Goal: Transaction & Acquisition: Register for event/course

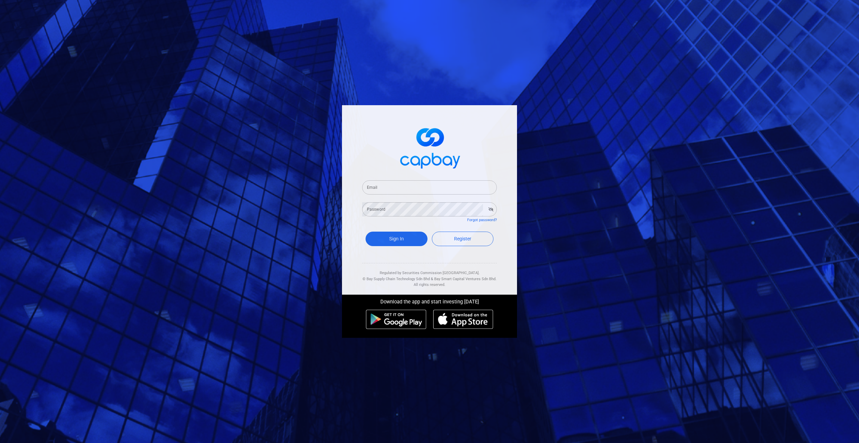
click at [401, 188] on input "Email" at bounding box center [429, 187] width 135 height 14
click at [348, 244] on div "Email Email Password Password Forgot password? Sign In Register Regulated by Se…" at bounding box center [429, 199] width 175 height 189
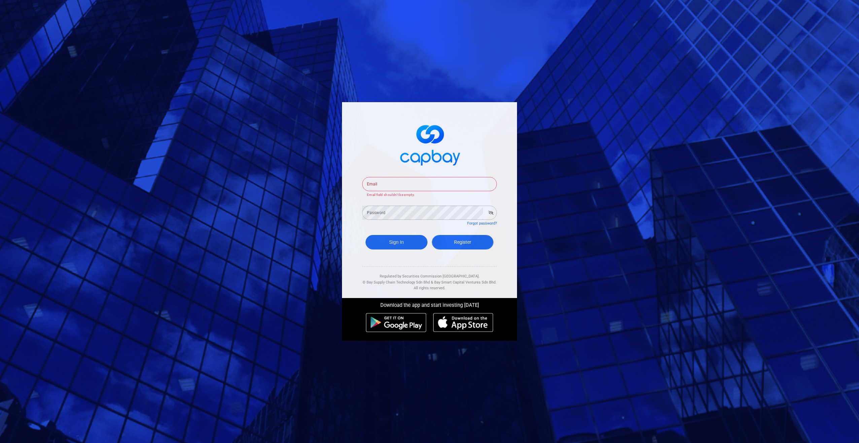
click at [451, 241] on link "Register" at bounding box center [463, 242] width 62 height 14
select select "MY"
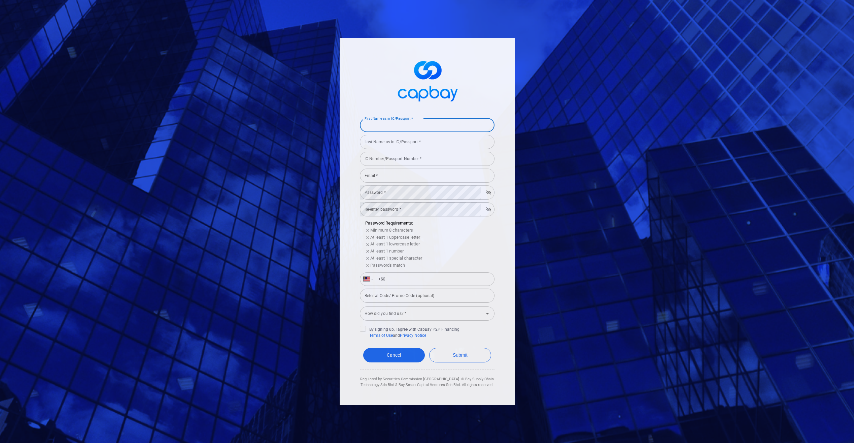
click at [400, 123] on input "First Name as in IC/Passport *" at bounding box center [427, 125] width 135 height 14
type input "Kwok Tung"
type input "Su"
type input "891128135943"
type input "guees89@hotmail.com"
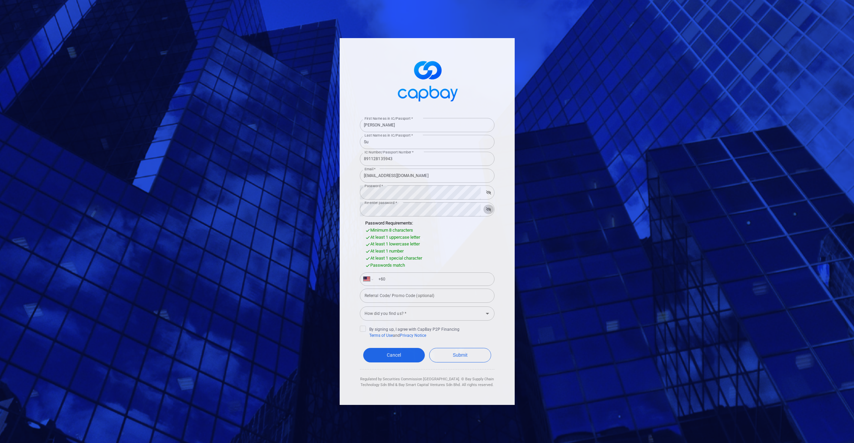
click at [503, 225] on div "First Name as in IC/Passport * Kwok Tung First Name as in IC/Passport * Last Na…" at bounding box center [427, 221] width 175 height 366
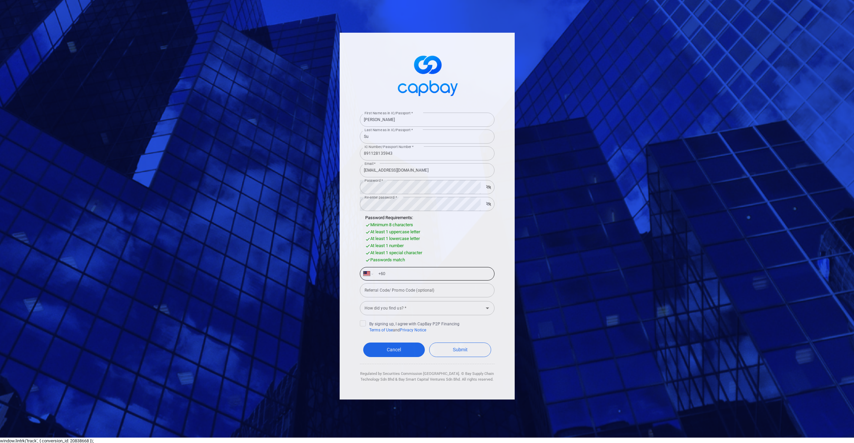
scroll to position [7, 0]
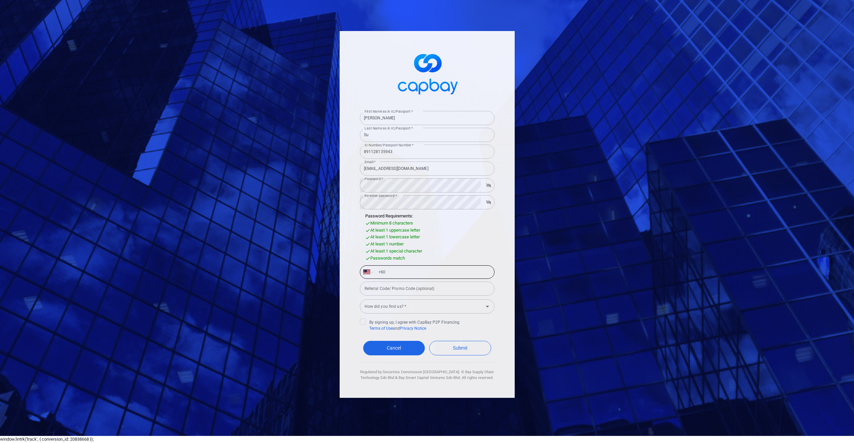
click at [410, 269] on input "+60" at bounding box center [432, 271] width 117 height 11
type input "+60 19 888 8618"
click at [390, 305] on div "How did you find us? * How did you find us? *" at bounding box center [427, 305] width 135 height 15
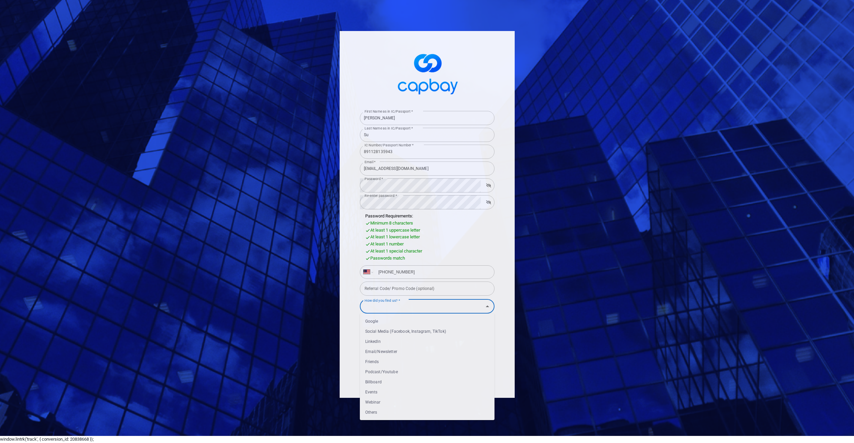
click at [380, 410] on li "Others" at bounding box center [427, 412] width 135 height 10
type input "Others"
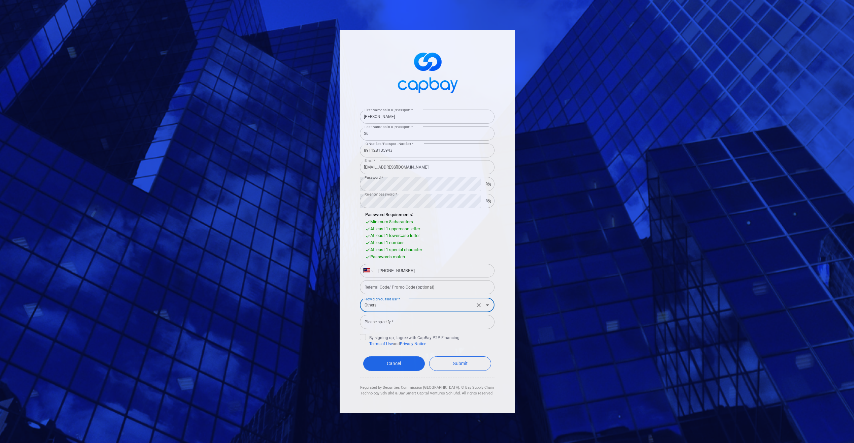
click at [383, 310] on input "Others" at bounding box center [417, 304] width 111 height 12
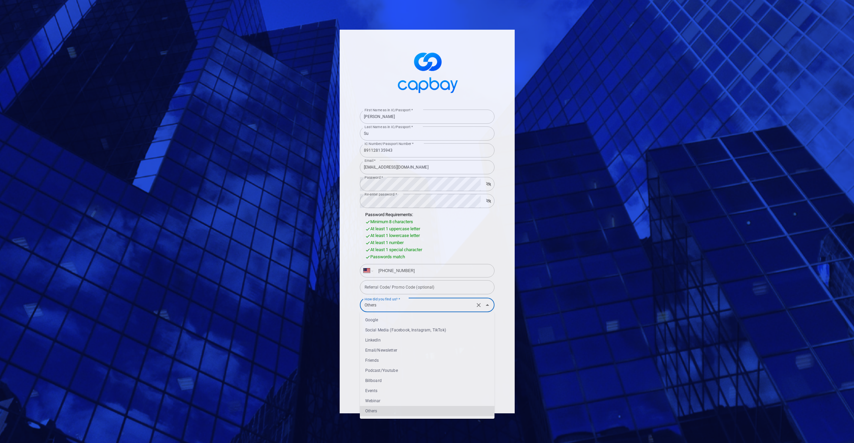
click at [370, 306] on input "Others" at bounding box center [417, 304] width 111 height 12
click at [479, 304] on icon "Clear" at bounding box center [479, 305] width 4 height 4
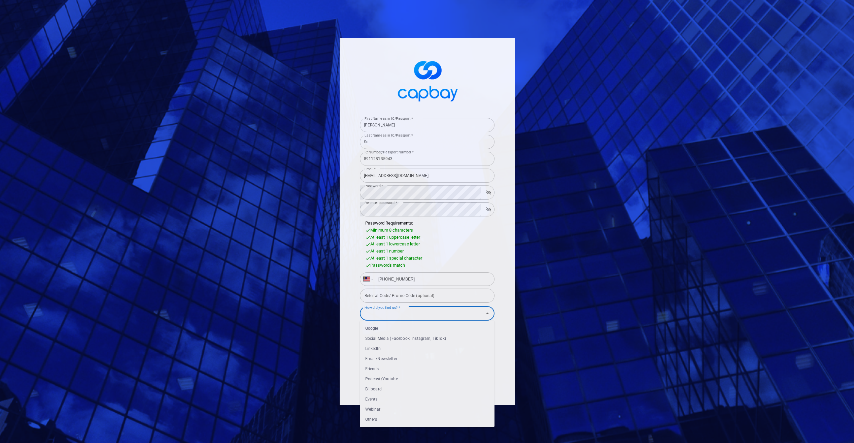
drag, startPoint x: 398, startPoint y: 334, endPoint x: 403, endPoint y: 328, distance: 7.9
click at [398, 333] on li "Social Media (Facebook, Instagram, TikTok)" at bounding box center [427, 338] width 135 height 10
type input "Social Media (Facebook, Instagram, TikTok)"
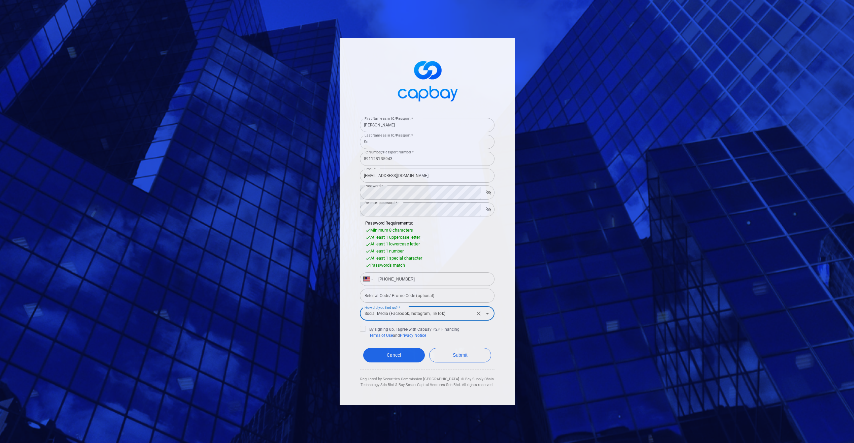
click at [481, 311] on icon "Clear" at bounding box center [479, 313] width 7 height 7
click at [441, 314] on input "How did you find us? *" at bounding box center [422, 313] width 120 height 12
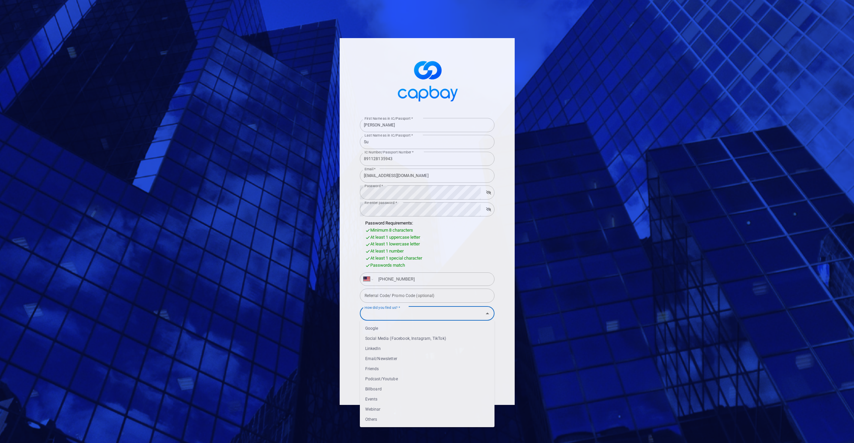
click at [419, 329] on li "Google" at bounding box center [427, 328] width 135 height 10
type input "Google"
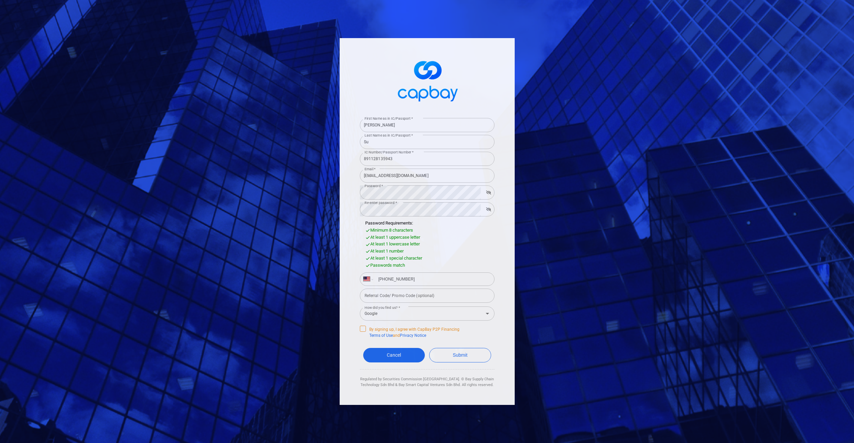
click at [365, 328] on icon at bounding box center [362, 327] width 5 height 5
click at [0, 0] on input "By signing up, I agree with CapBay P2P Financing Terms of Use and Privacy Notice" at bounding box center [0, 0] width 0 height 0
click at [468, 250] on div "At least 1 number" at bounding box center [429, 251] width 129 height 7
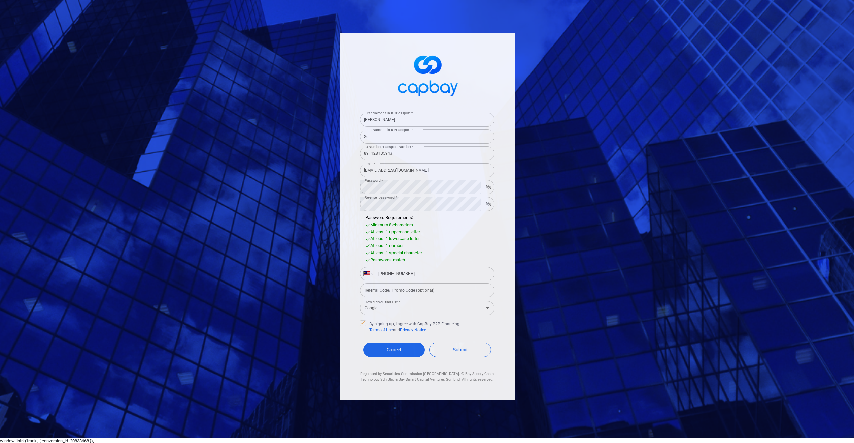
scroll to position [7, 0]
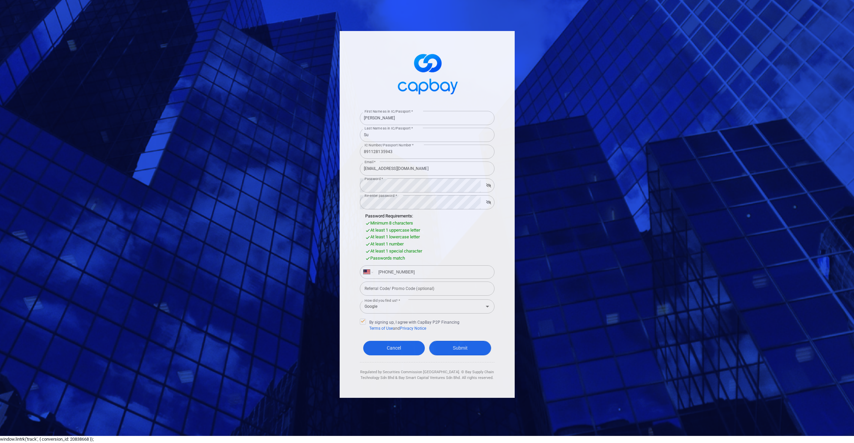
click at [449, 346] on button "Submit" at bounding box center [460, 347] width 62 height 14
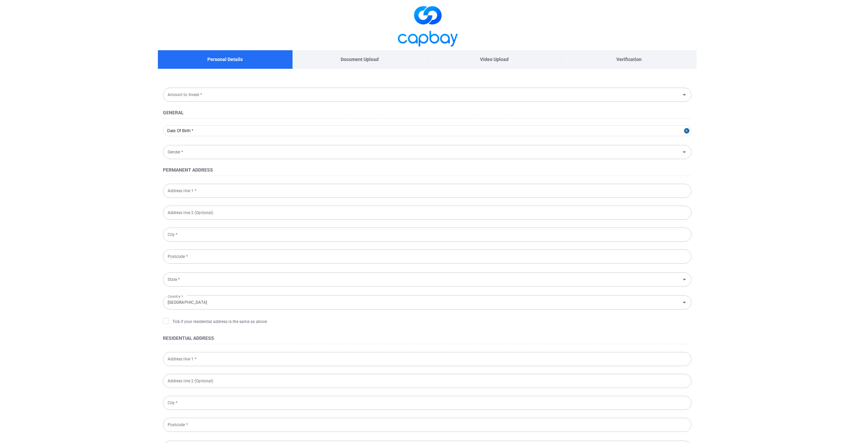
type input "1989-11-28"
type input "Male"
type input "891128-13-5943"
click at [179, 95] on div "Amount to Invest * Amount to Invest *" at bounding box center [427, 94] width 529 height 15
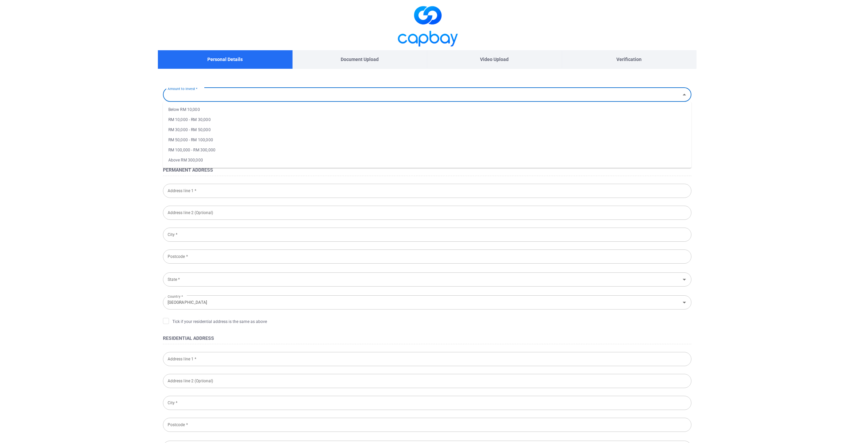
drag, startPoint x: 184, startPoint y: 120, endPoint x: 179, endPoint y: 119, distance: 4.5
click at [183, 120] on li "RM 10,000 - RM 30,000" at bounding box center [427, 119] width 529 height 10
type input "RM 10,000 - RM 30,000"
select select "10"
select select "1989"
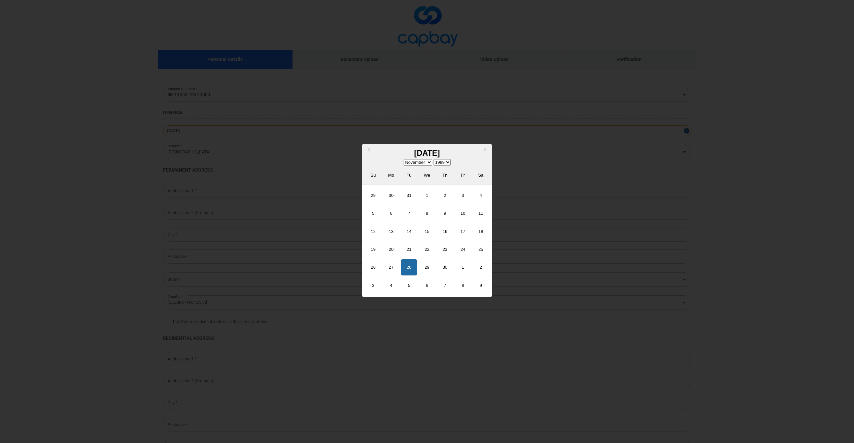
click at [208, 134] on div "1989-11-28 Previous Month Next Month November 1989 January February March April…" at bounding box center [427, 130] width 529 height 11
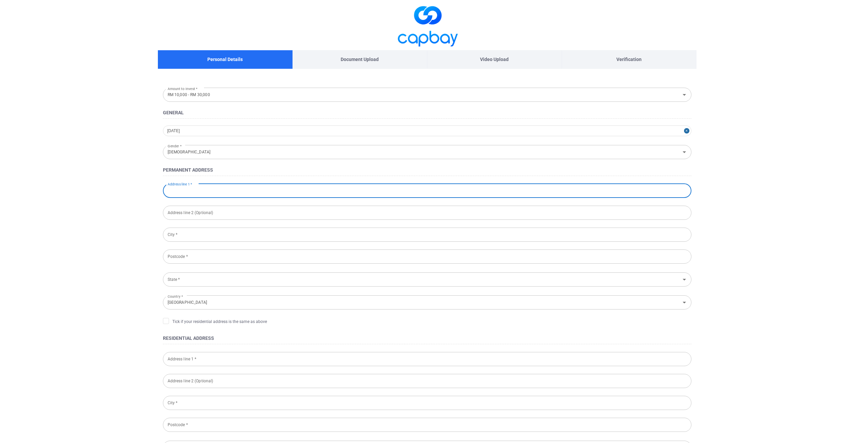
click at [179, 188] on input "Address line 1 *" at bounding box center [427, 191] width 529 height 14
type input "937, Lorong Bayor Bukit 2, Tabuan Jaya, 93350, Kuching, Sarawak"
type input "KUCHING"
type input "93350"
type input "937, Lorong Bayor Bukit 2, Tabuan Jaya, 93350, Kuching, Sarawak"
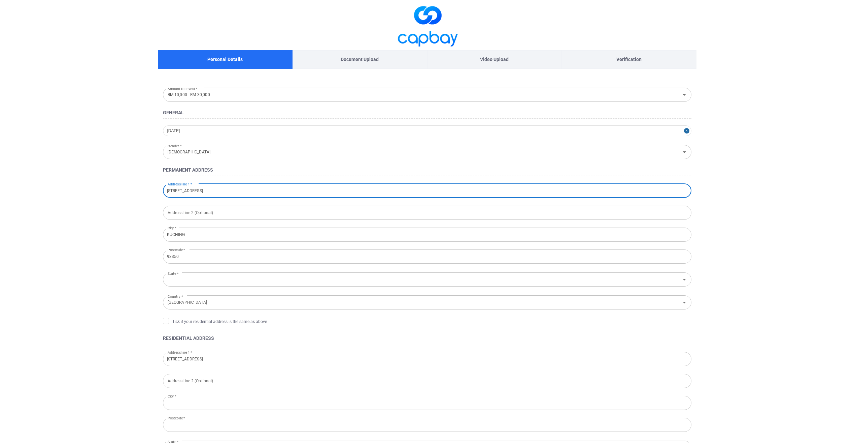
type input "KUCHING"
type input "93350"
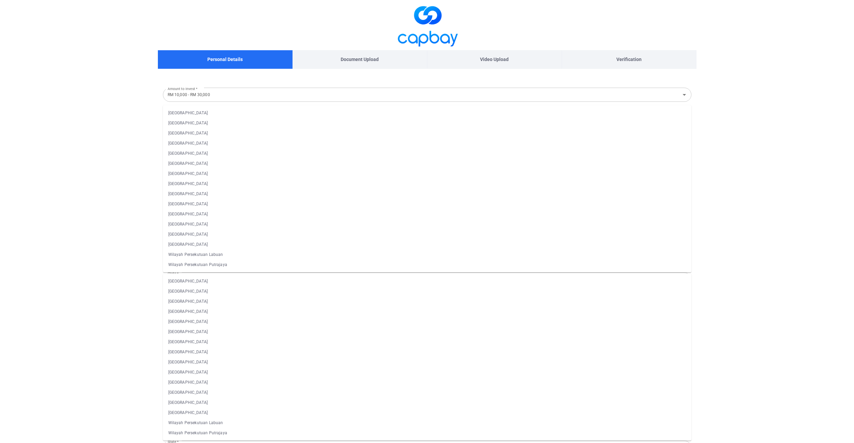
click at [190, 232] on li "Sarawak" at bounding box center [427, 234] width 529 height 10
type input "Sarawak"
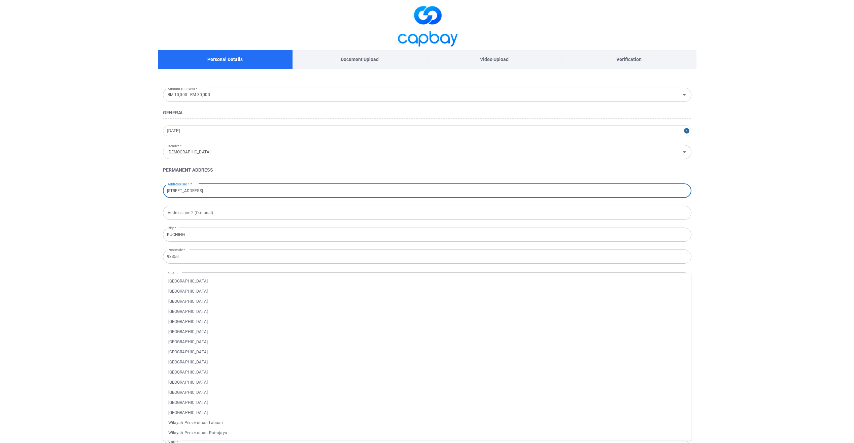
click at [66, 214] on main "Personal Details Document Upload Video Upload Verification Amount to Invest * R…" at bounding box center [427, 313] width 854 height 626
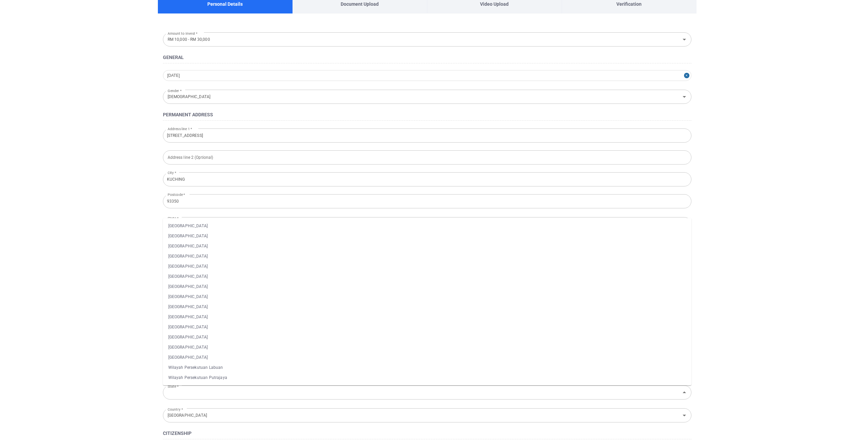
scroll to position [67, 0]
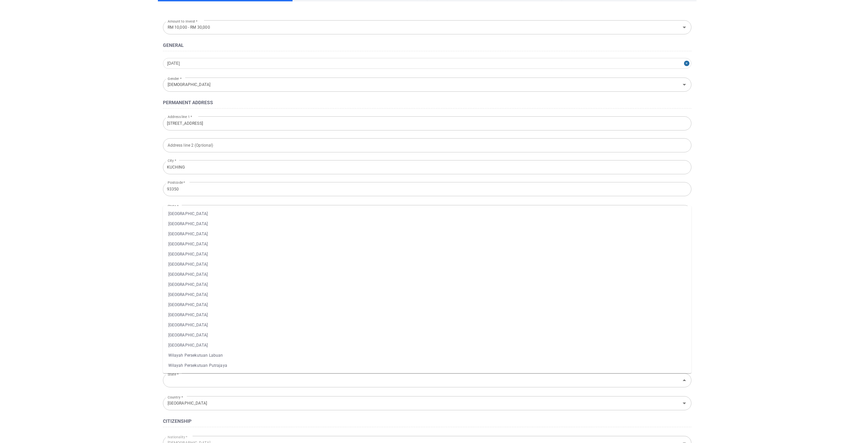
click at [182, 332] on li "Sarawak" at bounding box center [427, 335] width 529 height 10
type input "Sarawak"
click at [116, 262] on main "Personal Details Document Upload Video Upload Verification Amount to Invest * R…" at bounding box center [427, 246] width 854 height 626
click at [168, 257] on div "Tick if your residential address is the same as above" at bounding box center [427, 254] width 529 height 9
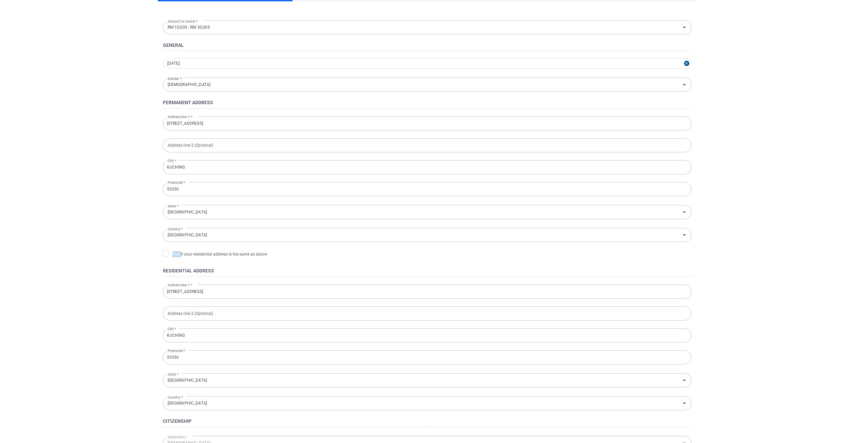
drag, startPoint x: 168, startPoint y: 257, endPoint x: 162, endPoint y: 249, distance: 10.2
click at [162, 249] on form "Amount to Invest * RM 10,000 - RM 30,000 Amount to Invest * General 1989-11-28 …" at bounding box center [427, 275] width 539 height 514
click at [166, 254] on icon at bounding box center [165, 252] width 5 height 5
click at [0, 0] on input "Tick if your residential address is the same as above" at bounding box center [0, 0] width 0 height 0
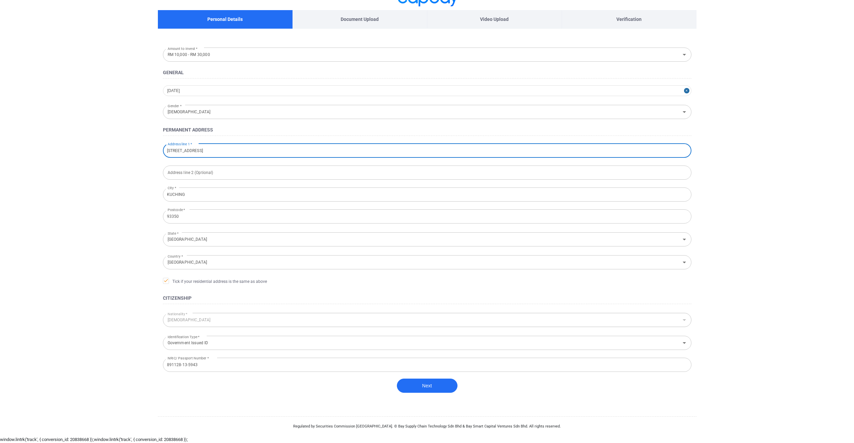
drag, startPoint x: 240, startPoint y: 149, endPoint x: 367, endPoint y: 165, distance: 127.7
click at [359, 162] on form "Amount to Invest * RM 10,000 - RM 30,000 Amount to Invest * General 1989-11-28 …" at bounding box center [427, 227] width 539 height 364
type input "937, Lorong Bayor Bukit 2, Tabuan Jaya,"
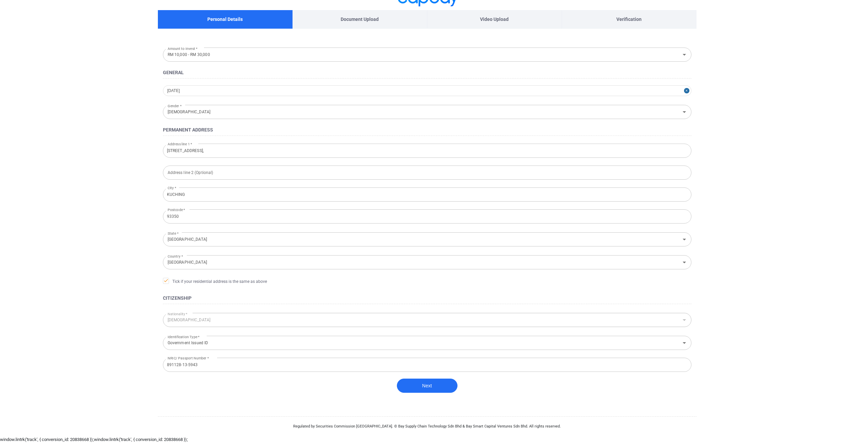
click at [757, 262] on main "Personal Details Document Upload Video Upload Verification Amount to Invest * R…" at bounding box center [427, 198] width 854 height 476
click at [431, 385] on button "Next" at bounding box center [427, 385] width 61 height 14
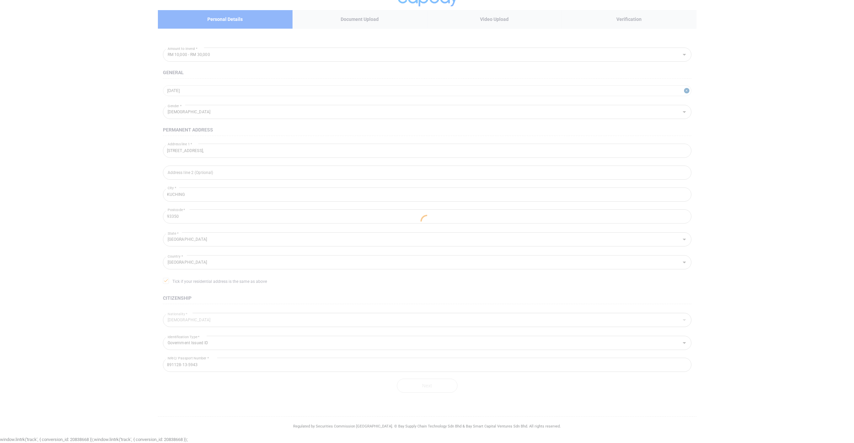
scroll to position [0, 0]
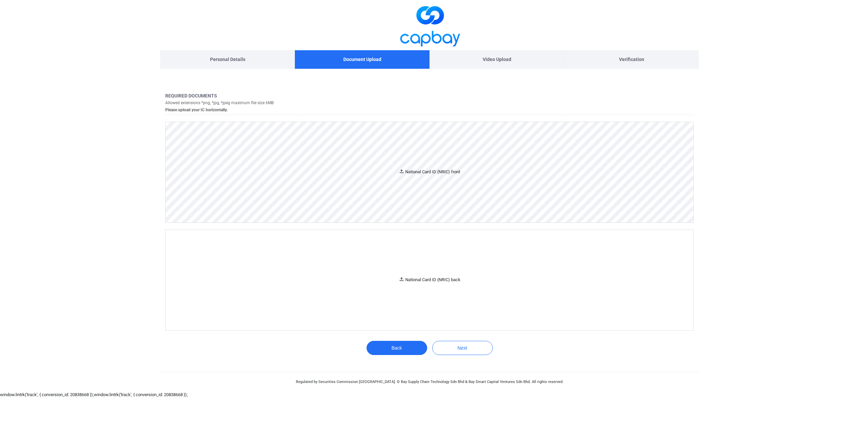
click at [403, 184] on div "National Card ID (NRIC) front" at bounding box center [430, 172] width 528 height 100
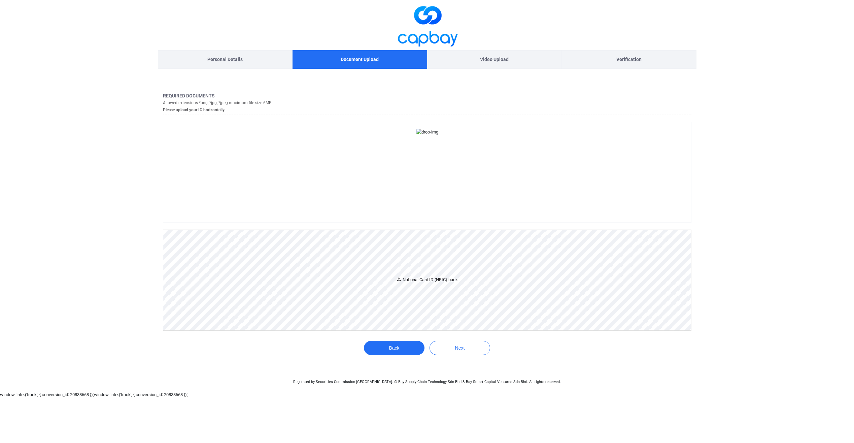
click at [433, 283] on div "National Card ID (NRIC) back" at bounding box center [427, 279] width 62 height 7
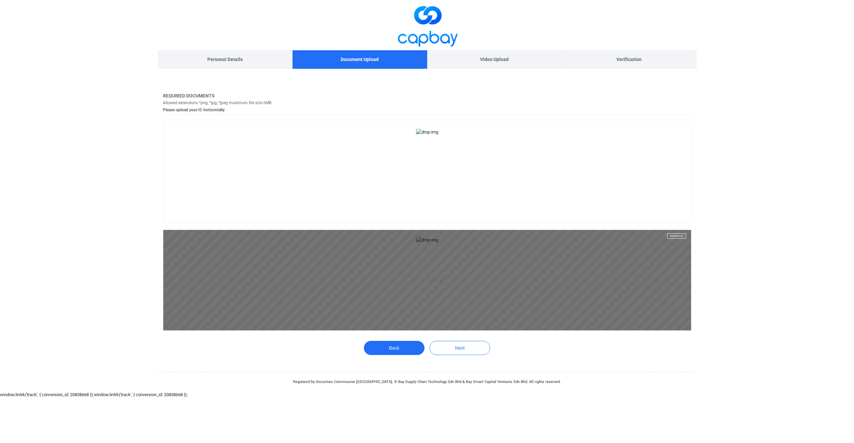
scroll to position [159, 0]
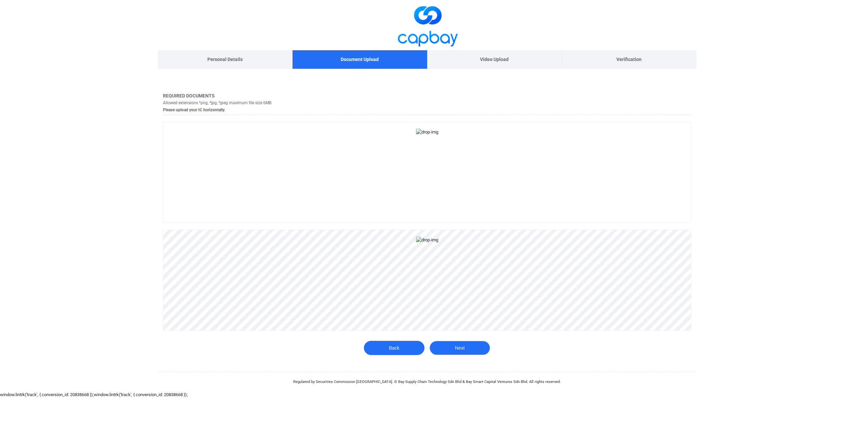
click at [461, 355] on button "Next" at bounding box center [460, 347] width 61 height 14
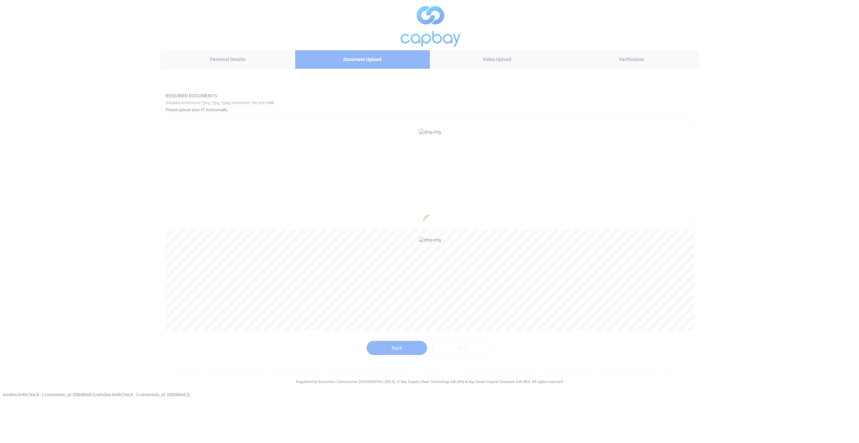
scroll to position [0, 0]
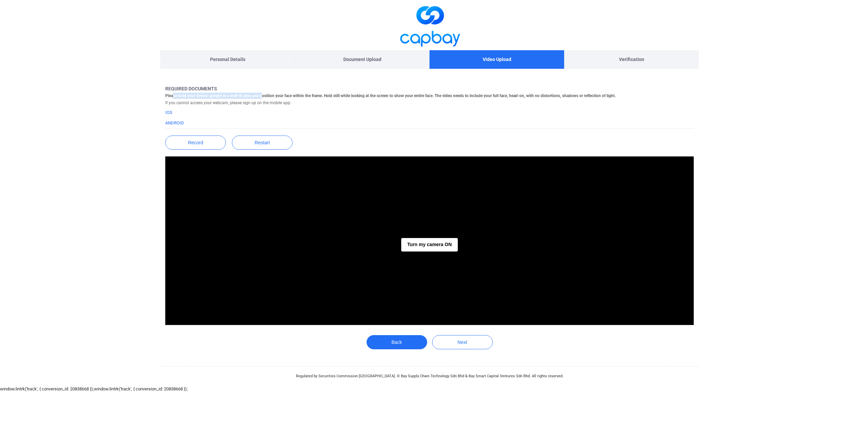
drag, startPoint x: 172, startPoint y: 95, endPoint x: 264, endPoint y: 98, distance: 92.0
click at [264, 98] on h5 "Please hold your device upright in a well-lit area and position your face withi…" at bounding box center [390, 96] width 451 height 6
drag, startPoint x: 264, startPoint y: 98, endPoint x: 239, endPoint y: 107, distance: 27.2
click at [239, 107] on div "Required documents Please hold your device upright in a well-lit area and posit…" at bounding box center [390, 106] width 451 height 41
click at [168, 123] on link "Android" at bounding box center [174, 122] width 19 height 5
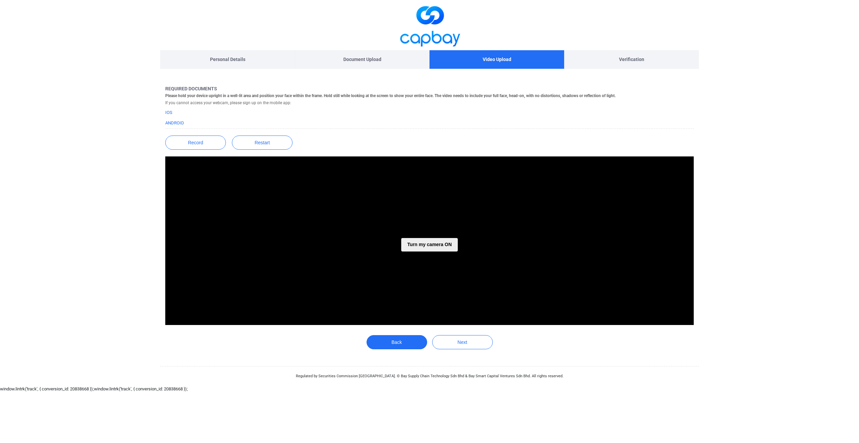
click at [436, 241] on button "Turn my camera ON" at bounding box center [429, 244] width 57 height 13
click at [450, 348] on button "Next" at bounding box center [462, 342] width 61 height 14
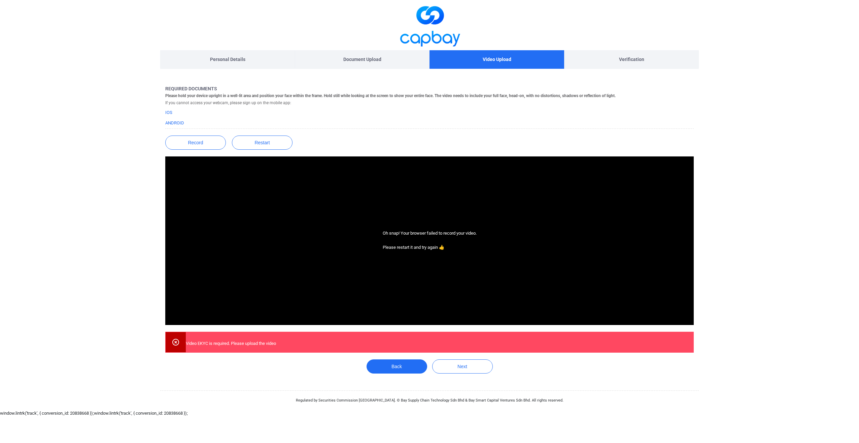
click at [380, 338] on div "Video EKYC is required. Please upload the video" at bounding box center [429, 341] width 529 height 21
click at [399, 221] on div "Oh snap! Your browser failed to record your video. Please restart it and try ag…" at bounding box center [429, 240] width 529 height 168
click at [411, 244] on div "Oh snap! Your browser failed to record your video. Please restart it and try ag…" at bounding box center [430, 240] width 94 height 21
drag, startPoint x: 413, startPoint y: 234, endPoint x: 405, endPoint y: 248, distance: 16.0
click at [413, 234] on div "Oh snap! Your browser failed to record your video. Please restart it and try ag…" at bounding box center [430, 240] width 94 height 21
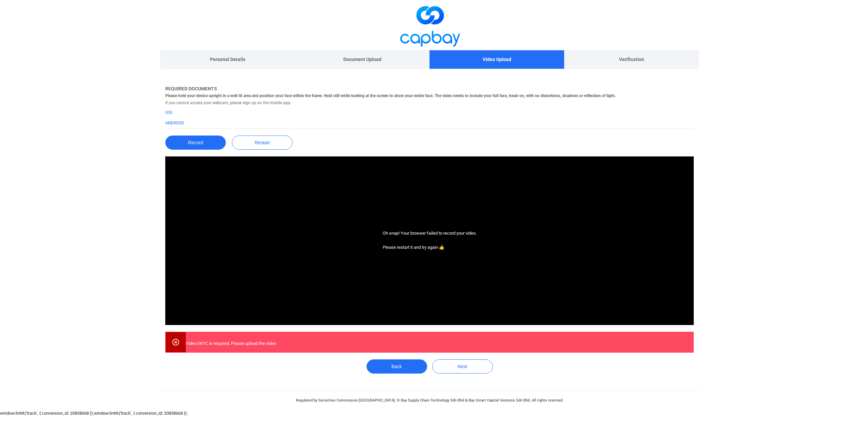
click at [187, 137] on button "Record" at bounding box center [195, 142] width 61 height 14
click at [264, 142] on button "Restart" at bounding box center [262, 142] width 61 height 14
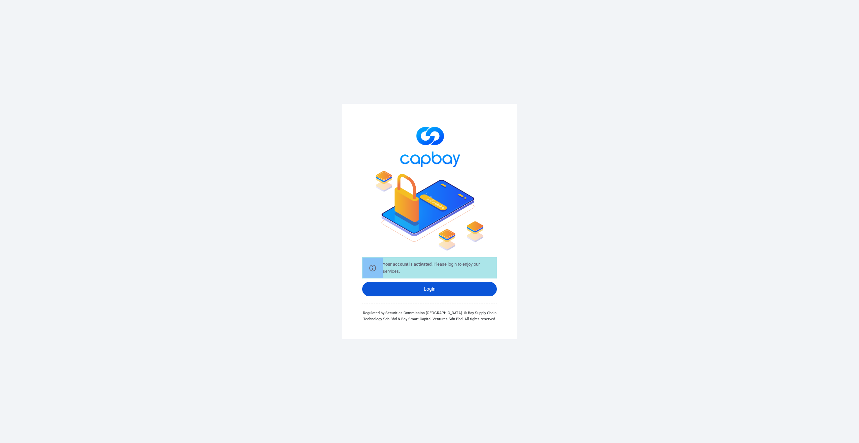
click at [437, 285] on link "Login" at bounding box center [429, 289] width 135 height 14
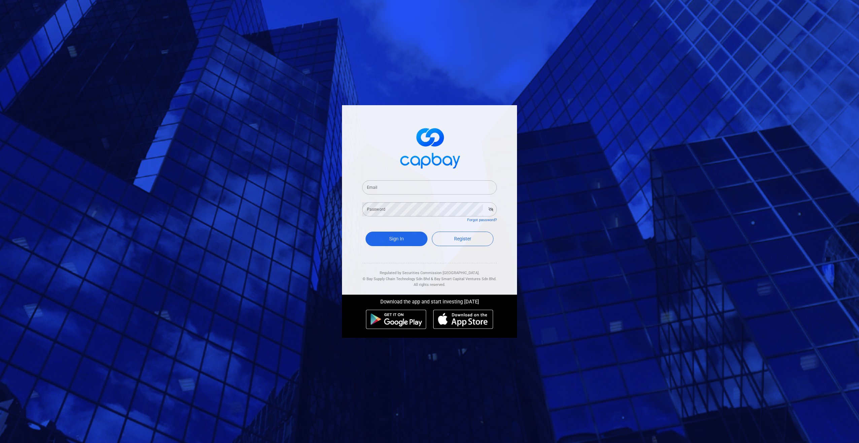
click at [415, 192] on input "Email" at bounding box center [429, 187] width 135 height 14
type input "guees89@hotmail.com"
click at [366, 231] on button "Sign In" at bounding box center [397, 238] width 62 height 14
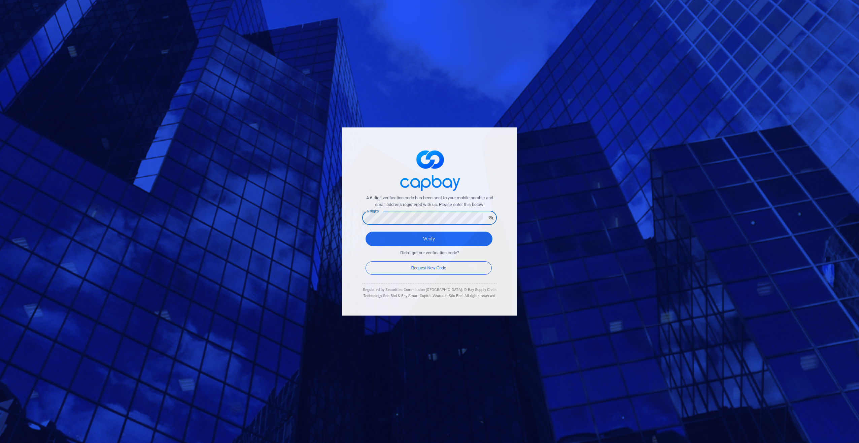
click at [366, 231] on button "Verify" at bounding box center [429, 238] width 127 height 14
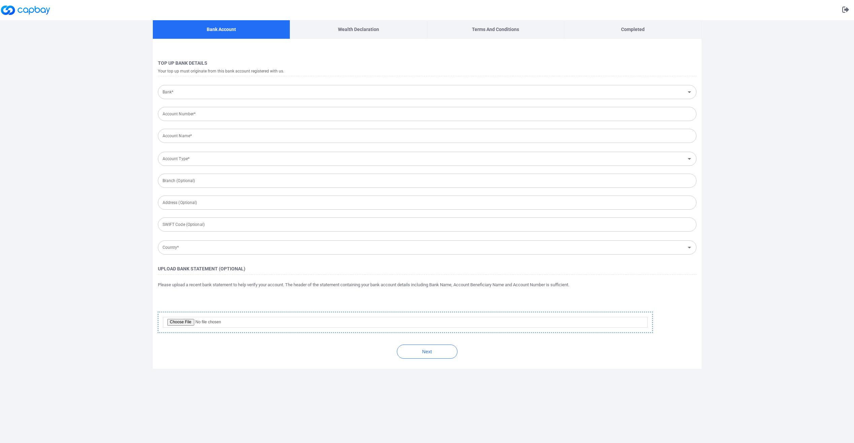
type input "Malaysia"
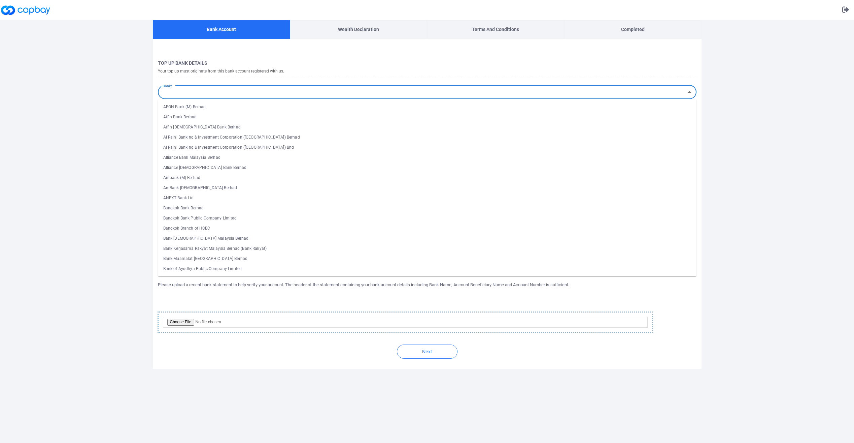
click at [285, 94] on input "Bank*" at bounding box center [422, 92] width 524 height 12
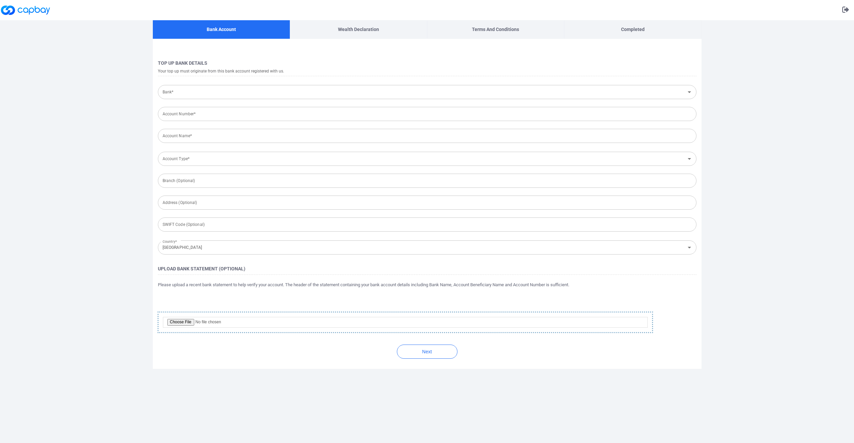
click at [109, 223] on div "Bank Account Wealth Declaration Terms and Conditions Completed Top Up Bank Deta…" at bounding box center [427, 241] width 854 height 443
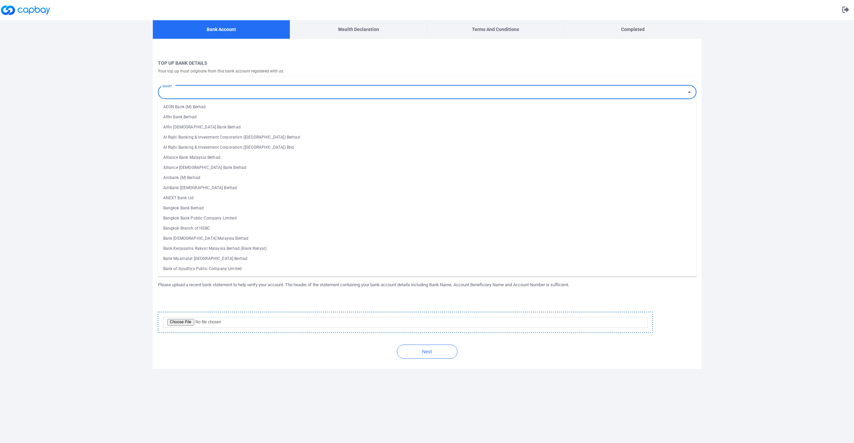
click at [197, 94] on input "Bank*" at bounding box center [422, 92] width 524 height 12
click at [193, 101] on ul "AEON Bank (M) Berhad Affin Bank Berhad Affin Islamic Bank Berhad Al Rajhi Banki…" at bounding box center [427, 187] width 539 height 177
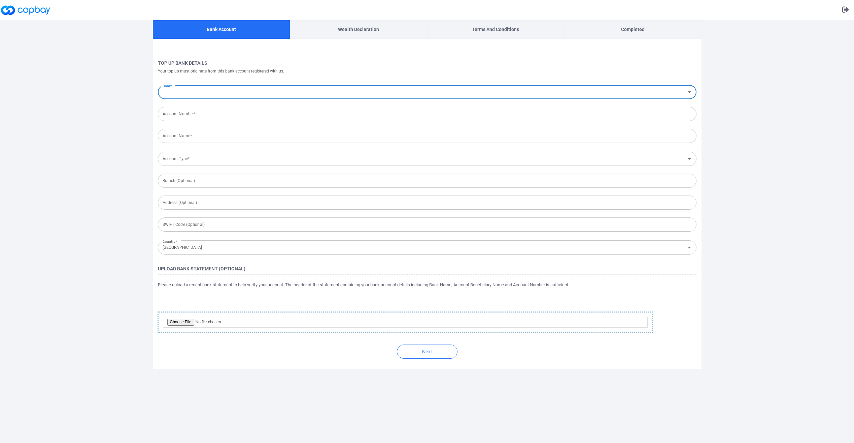
click at [195, 95] on input "Bank*" at bounding box center [422, 92] width 524 height 12
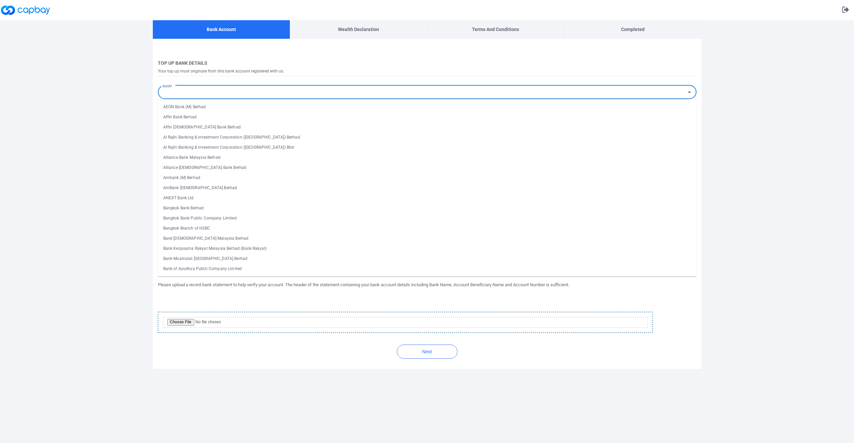
click at [183, 96] on input "Bank*" at bounding box center [422, 92] width 524 height 12
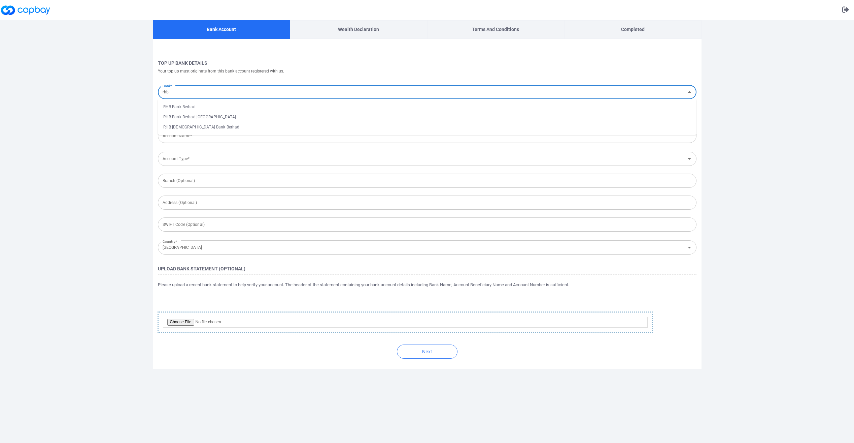
click at [201, 107] on li "RHB Bank Berhad" at bounding box center [427, 107] width 539 height 10
type input "RHB Bank Berhad"
click at [202, 117] on input "Account Number*" at bounding box center [427, 114] width 539 height 14
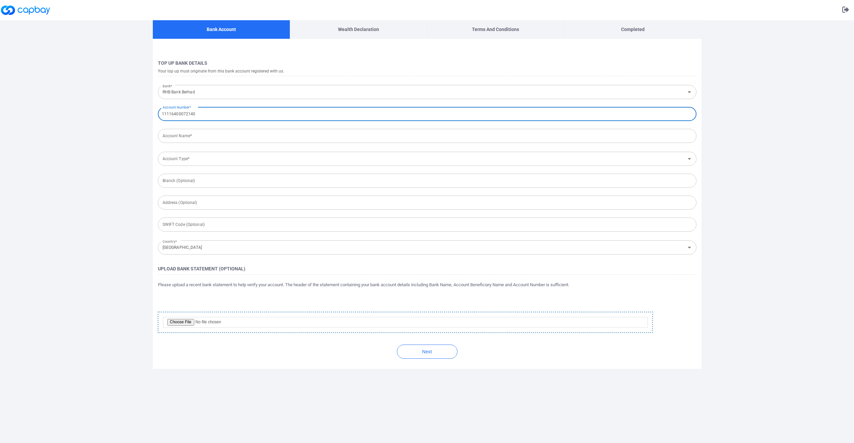
type input "11116400072140"
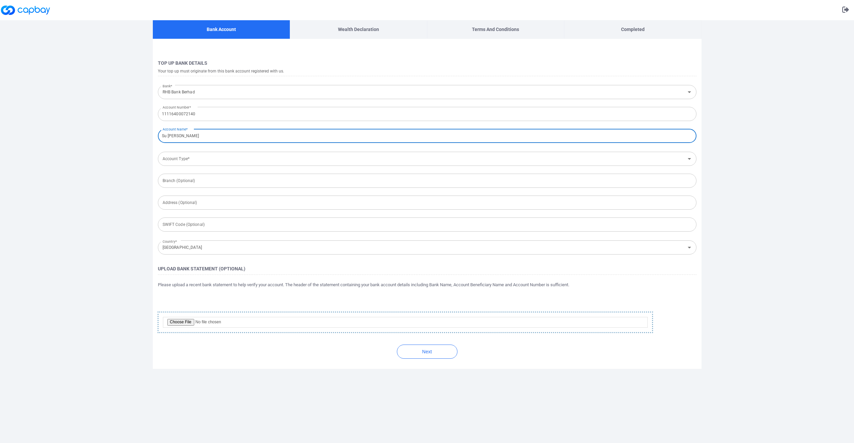
type input "Su Kwok Tung"
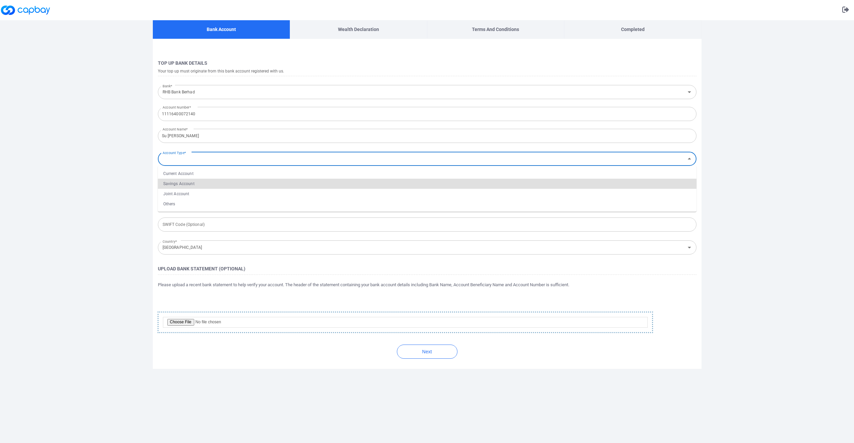
type input "Savings Account"
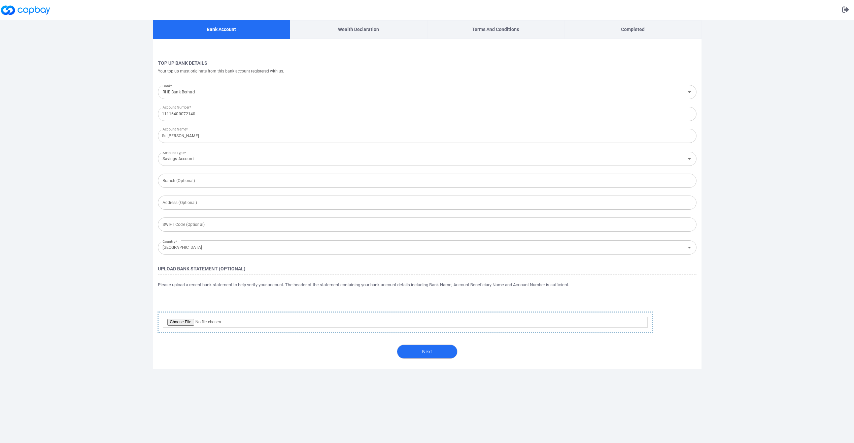
click at [424, 352] on button "Next" at bounding box center [427, 351] width 61 height 14
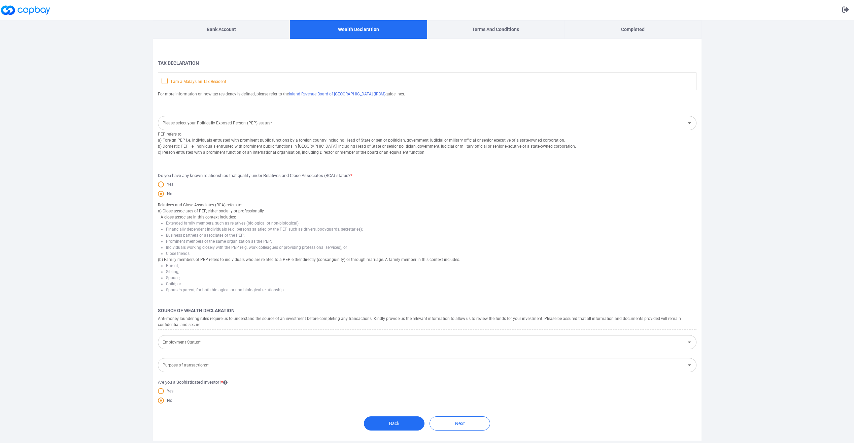
click at [167, 83] on icon at bounding box center [164, 80] width 5 height 5
click at [0, 0] on input "I am a Malaysian Tax Resident" at bounding box center [0, 0] width 0 height 0
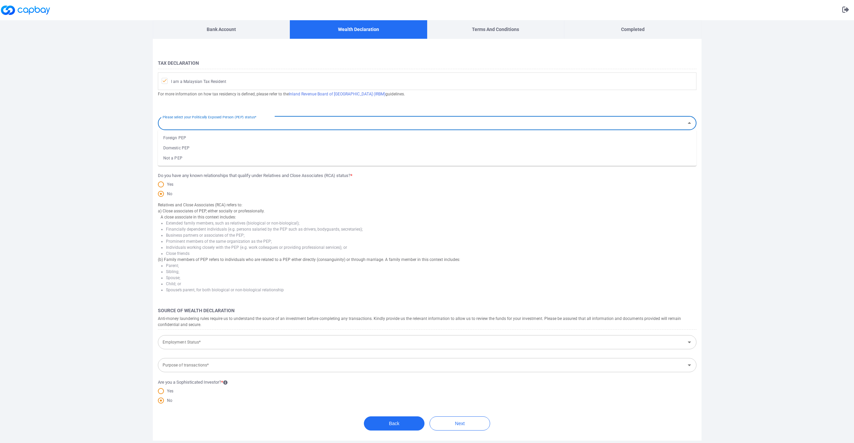
click at [189, 123] on input "Please select your Politically Exposed Person (PEP) status*" at bounding box center [422, 123] width 524 height 12
click at [180, 155] on li "Not a PEP" at bounding box center [427, 158] width 539 height 10
type input "Not a PEP"
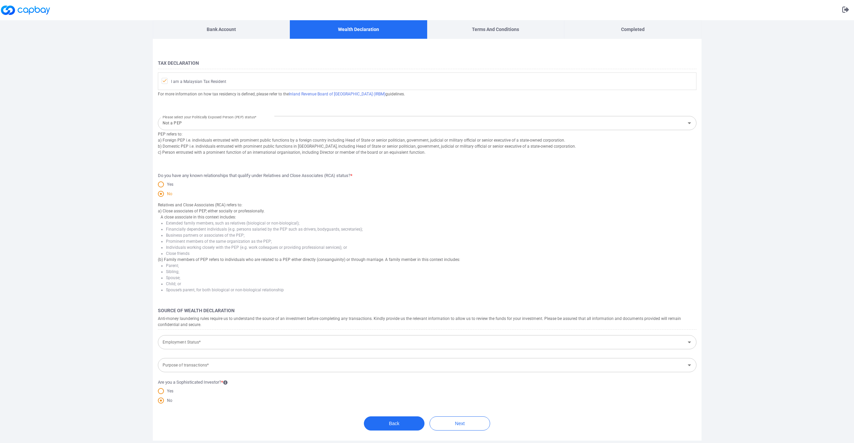
click at [162, 197] on label "No" at bounding box center [165, 193] width 14 height 6
click at [0, 0] on input "No" at bounding box center [0, 0] width 0 height 0
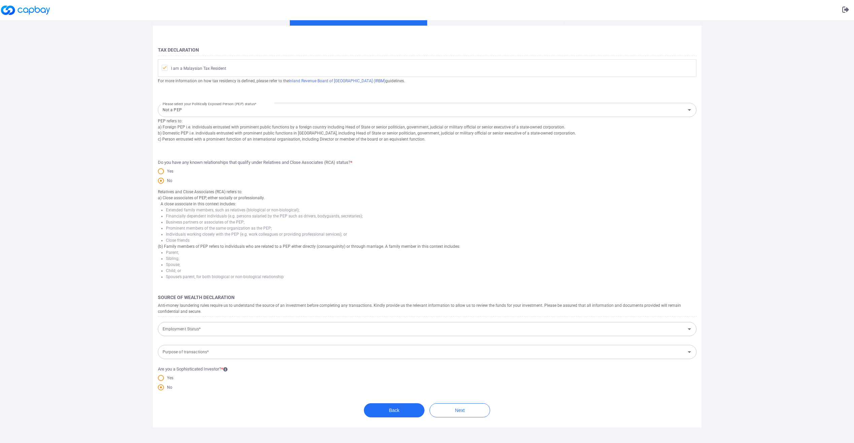
scroll to position [20, 0]
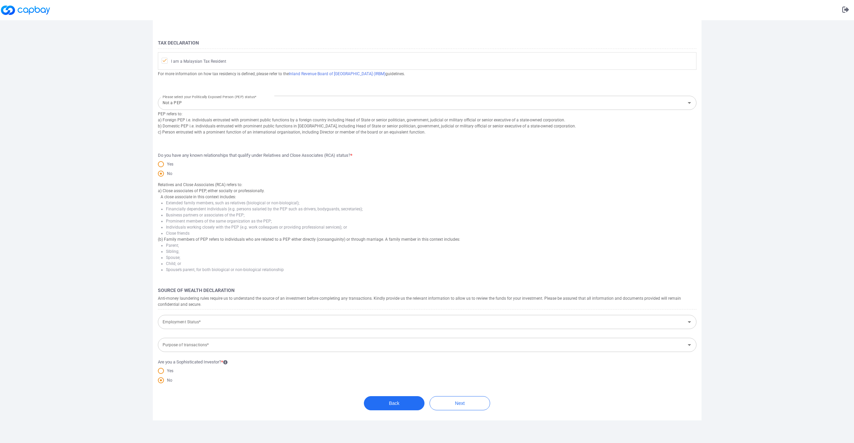
click at [198, 320] on div "Employment Status* Employment Status*" at bounding box center [427, 321] width 539 height 15
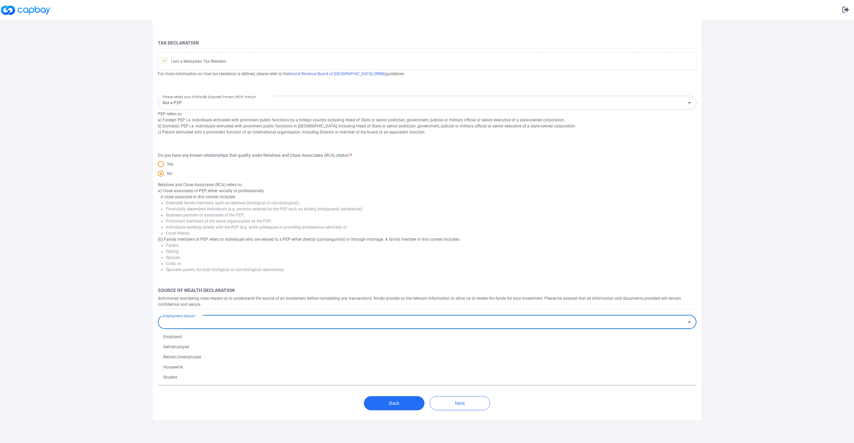
click at [191, 336] on li "Employed" at bounding box center [427, 336] width 539 height 10
type input "Employed"
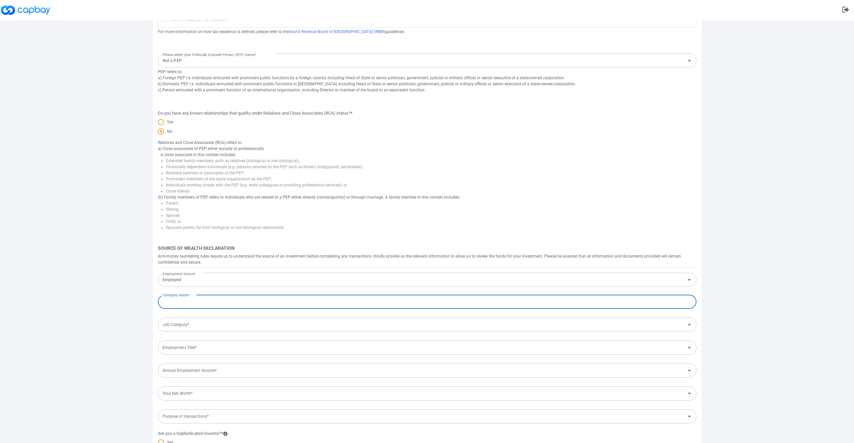
scroll to position [111, 0]
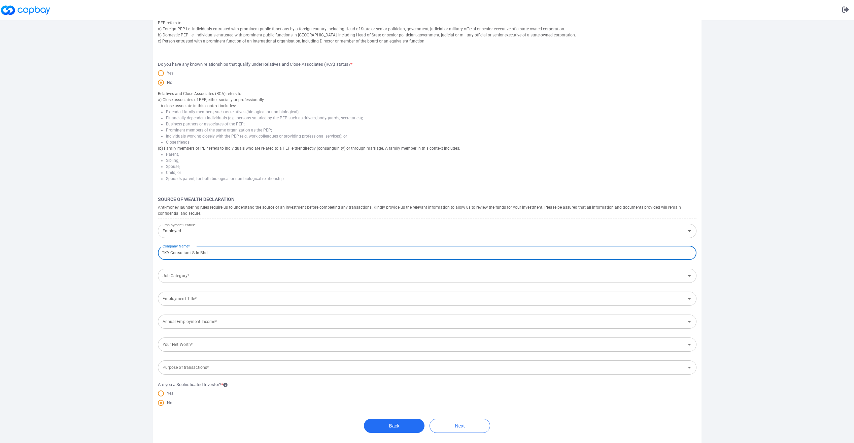
type input "TKY Consultant Sdn Bhd"
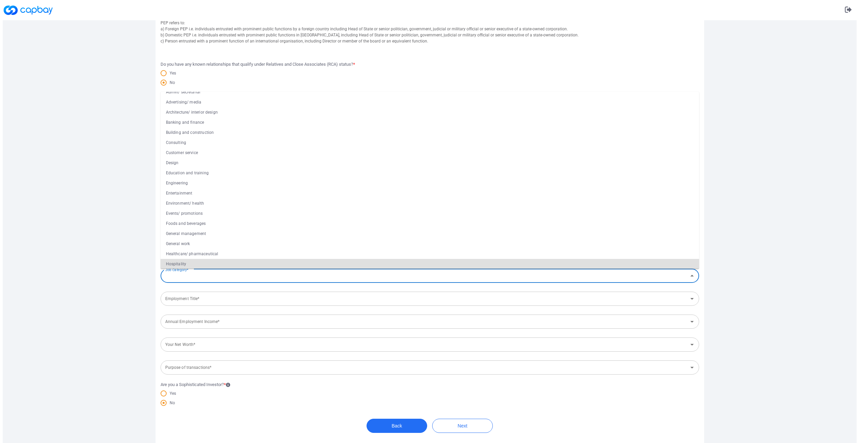
scroll to position [28, 0]
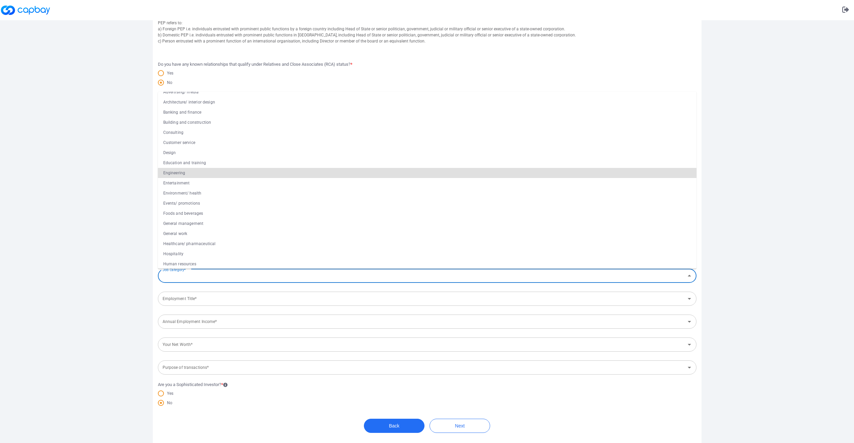
type input "Engineering"
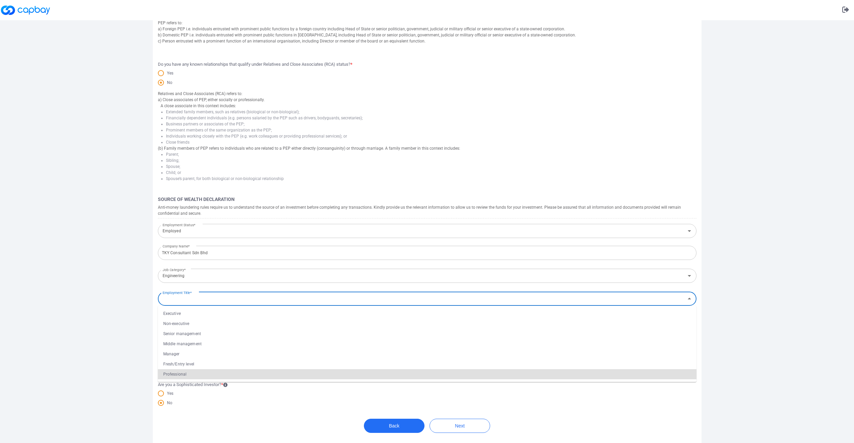
type input "Professional"
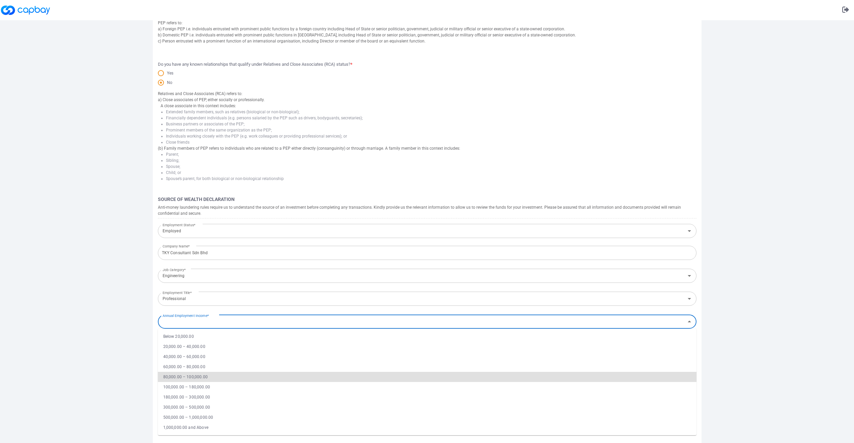
type input "80,000.00 – 100,000.00"
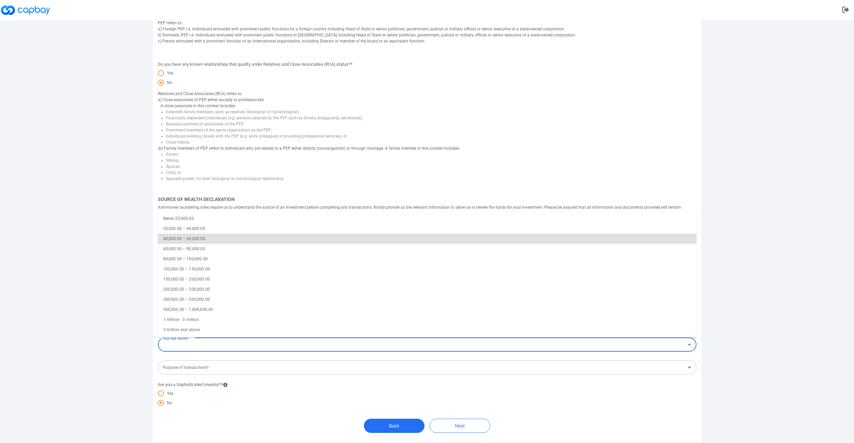
type input "40,000.00 – 60,000.00"
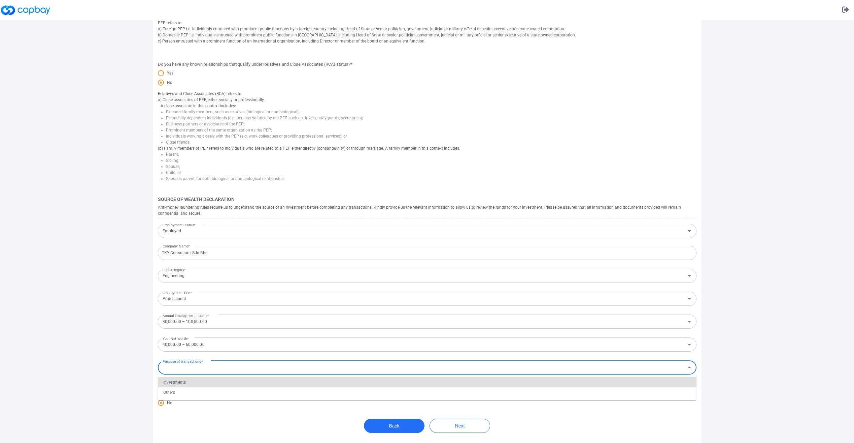
type input "Investments"
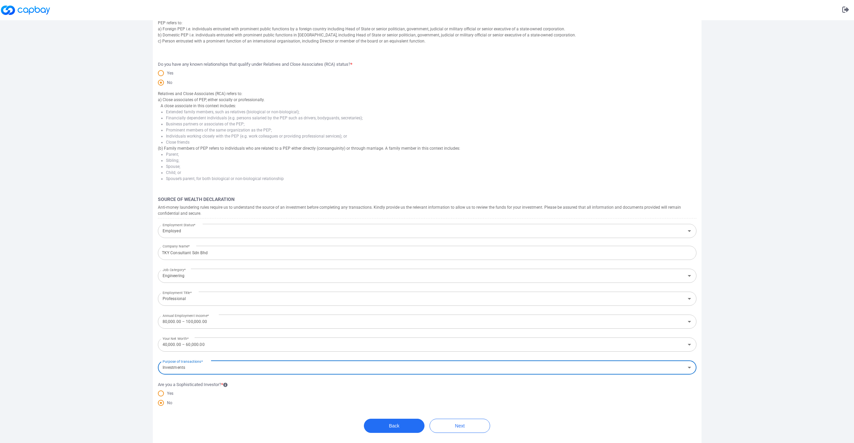
click at [223, 386] on span "*" at bounding box center [222, 384] width 2 height 5
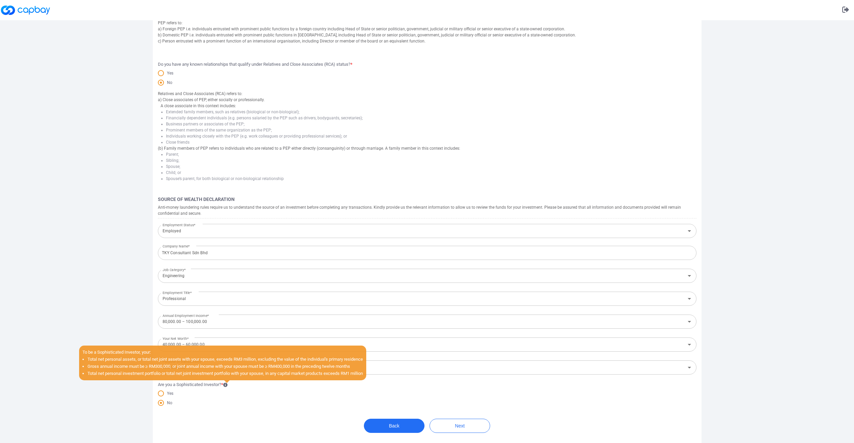
click at [226, 386] on icon at bounding box center [225, 384] width 4 height 4
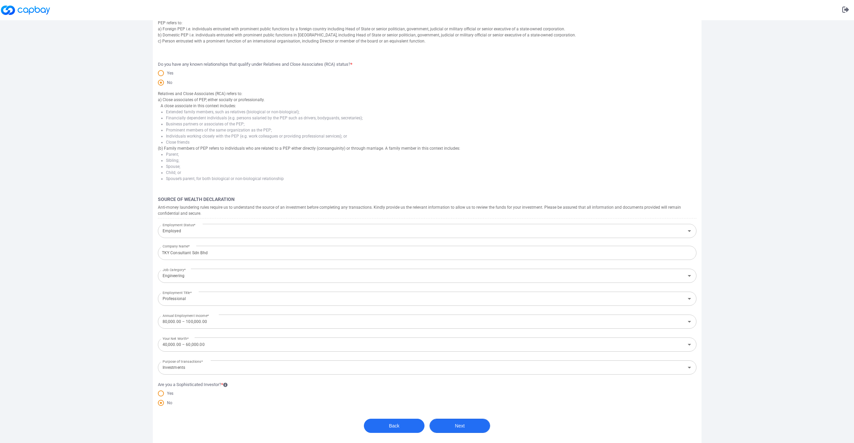
click at [476, 427] on button "Next" at bounding box center [460, 425] width 61 height 14
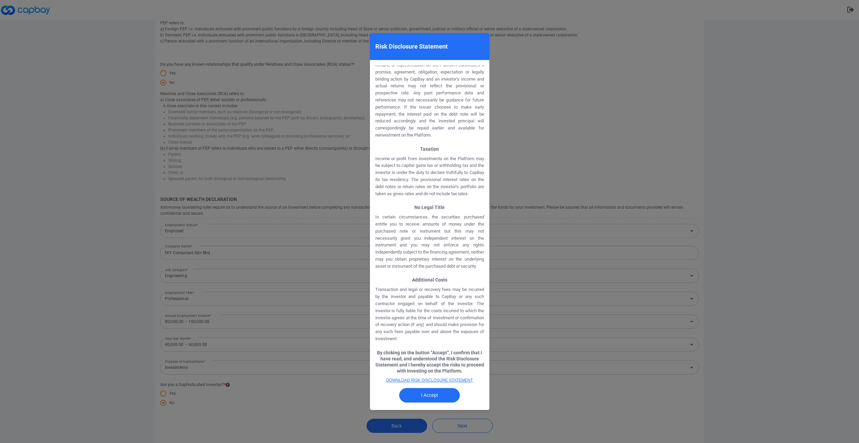
scroll to position [756, 0]
click at [421, 389] on button "I Accept" at bounding box center [429, 395] width 61 height 14
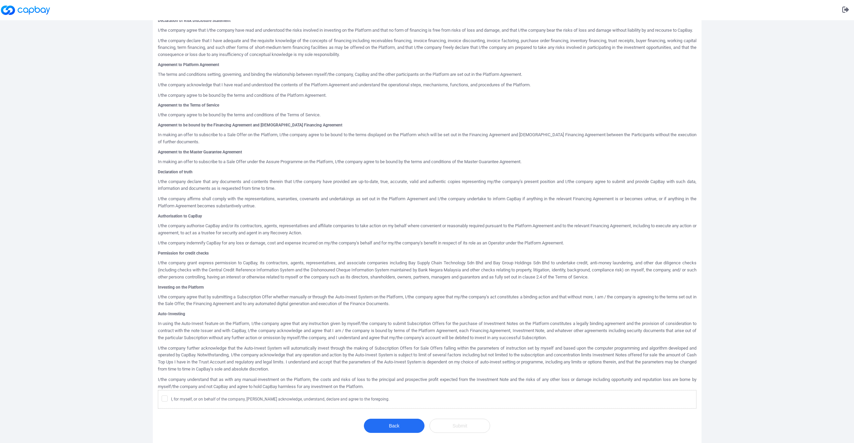
scroll to position [110, 0]
click at [164, 401] on span at bounding box center [165, 398] width 6 height 6
click at [0, 0] on input "I, for myself, or on behalf of the company, hereby acknowledge, understand, dec…" at bounding box center [0, 0] width 0 height 0
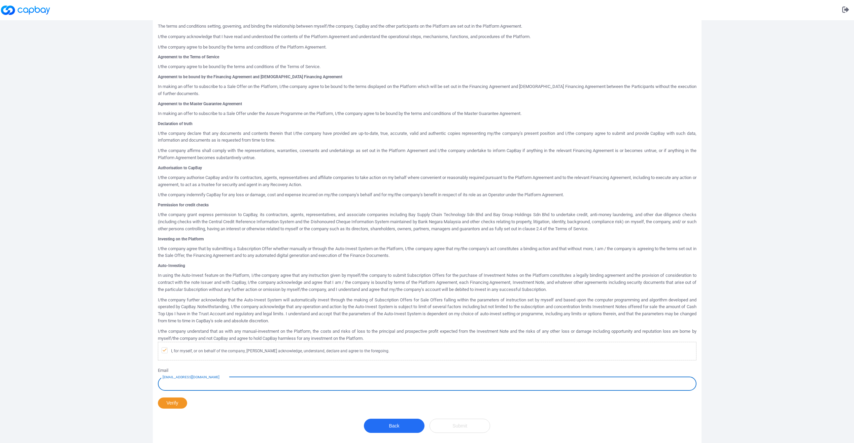
scroll to position [158, 0]
click at [174, 385] on input "example@mail.com" at bounding box center [427, 383] width 539 height 14
type input "guees89@hotmail.com"
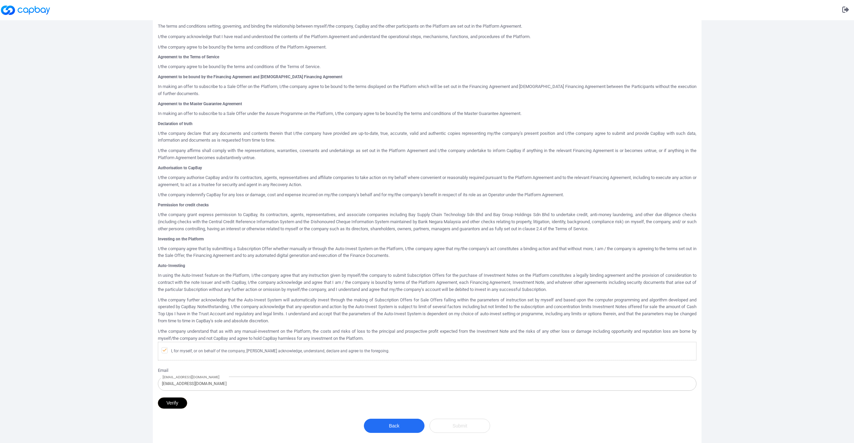
click at [177, 401] on button "Verify" at bounding box center [172, 402] width 29 height 11
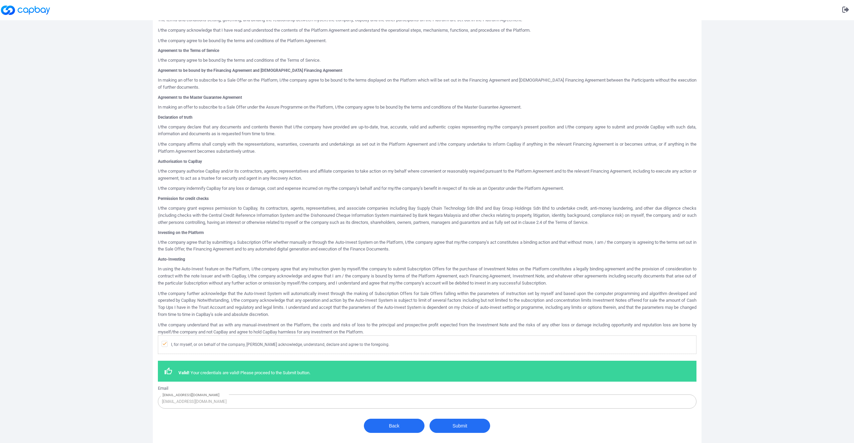
scroll to position [165, 0]
click at [462, 427] on button "Submit" at bounding box center [460, 425] width 61 height 14
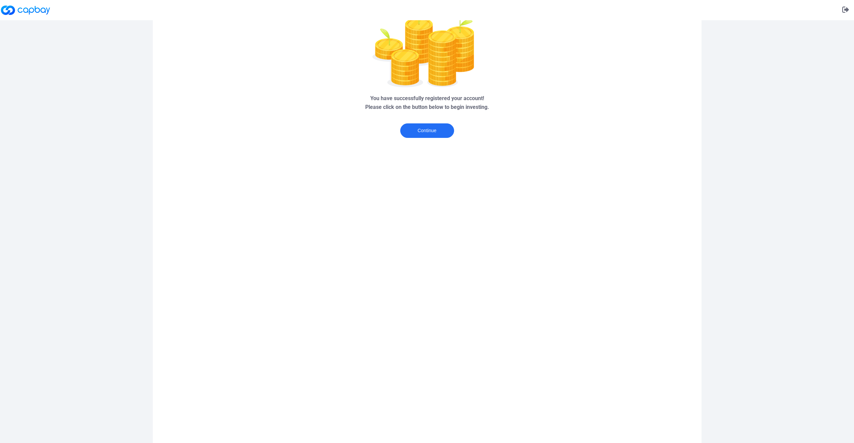
scroll to position [0, 0]
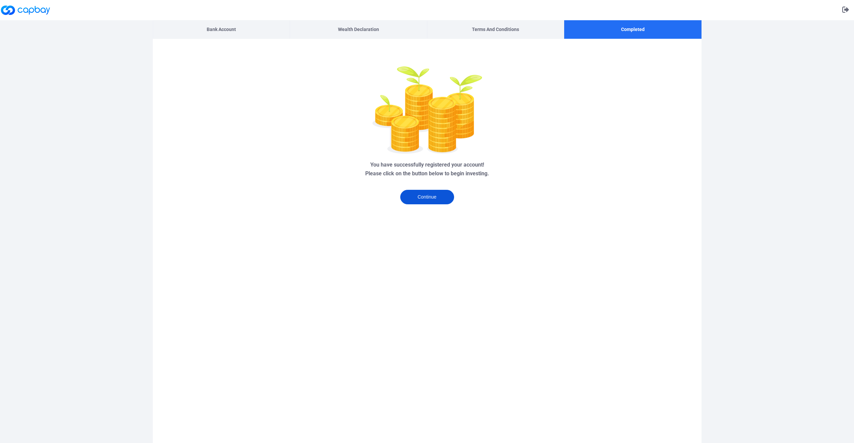
click at [417, 200] on button "Continue" at bounding box center [427, 197] width 54 height 14
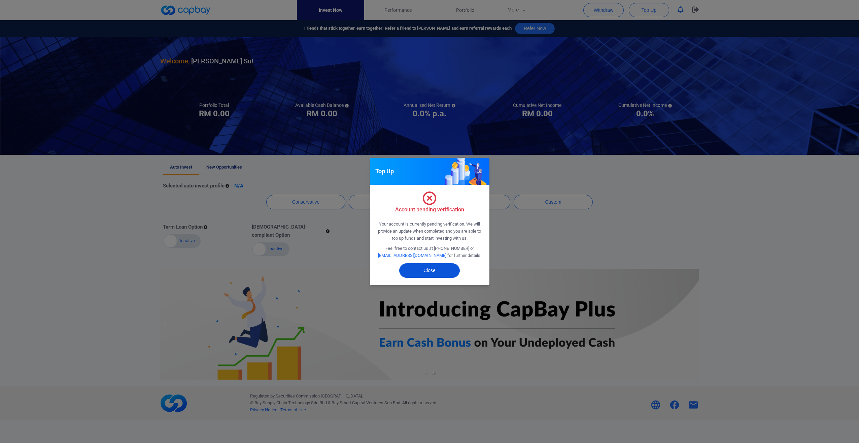
click at [429, 271] on button "Close" at bounding box center [429, 270] width 61 height 14
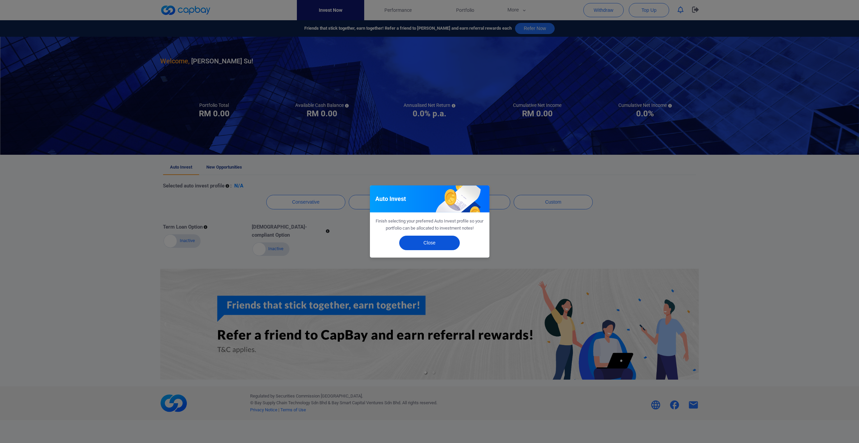
click at [433, 241] on button "Close" at bounding box center [429, 242] width 61 height 14
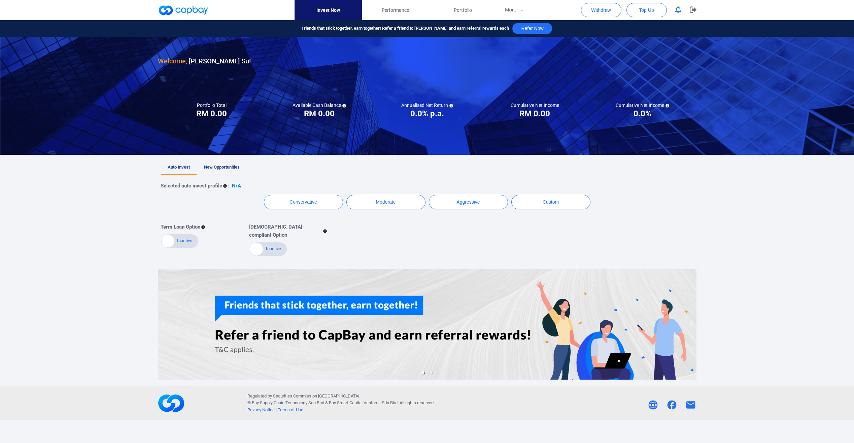
click at [174, 238] on div at bounding box center [168, 240] width 13 height 13
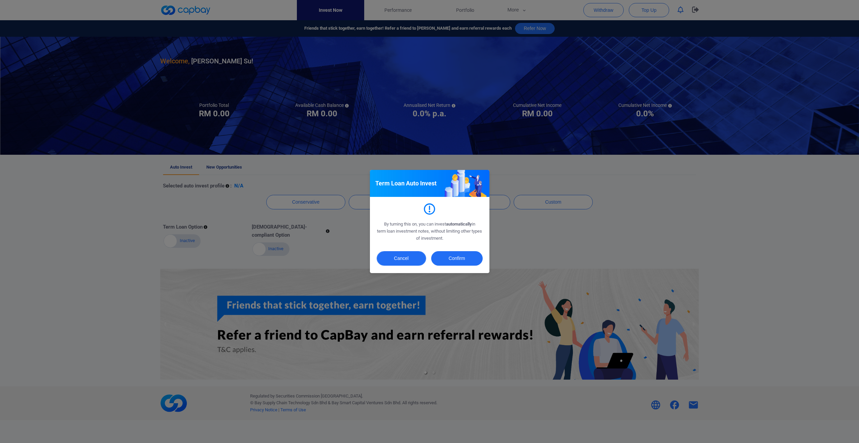
drag, startPoint x: 385, startPoint y: 258, endPoint x: 333, endPoint y: 256, distance: 51.6
click at [385, 258] on button "Cancel" at bounding box center [402, 258] width 50 height 14
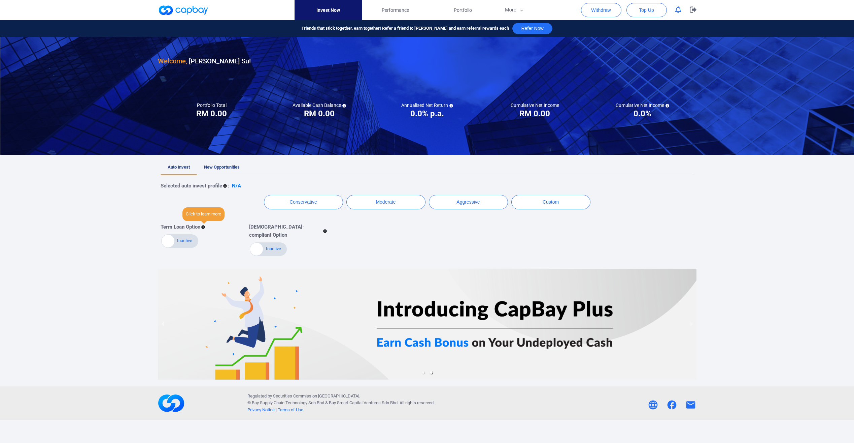
click at [204, 226] on icon at bounding box center [203, 227] width 4 height 4
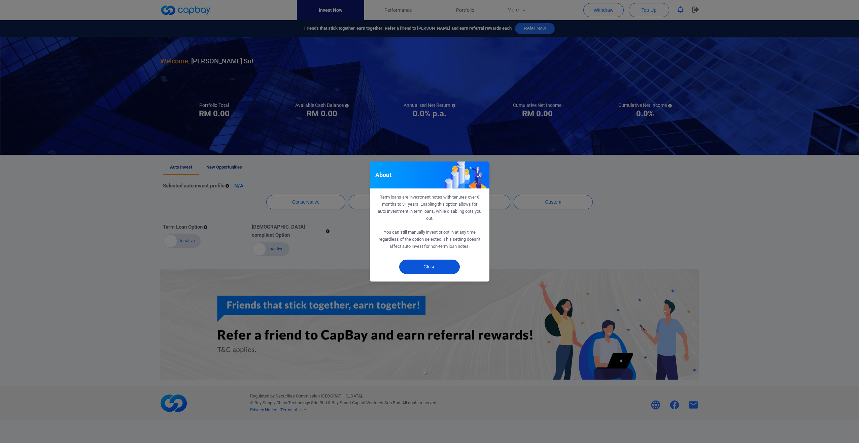
click at [441, 263] on button "Close" at bounding box center [429, 266] width 61 height 14
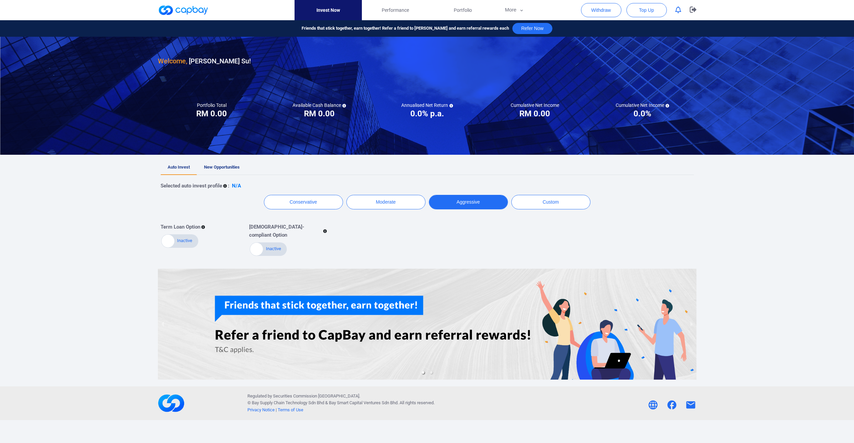
click at [474, 199] on button "Aggressive" at bounding box center [468, 202] width 79 height 14
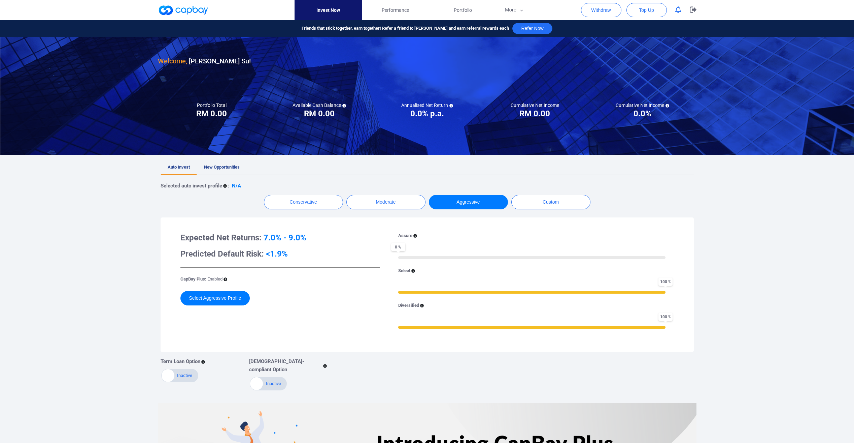
click at [419, 235] on div "Assure" at bounding box center [532, 235] width 268 height 7
click at [417, 237] on icon at bounding box center [416, 236] width 4 height 4
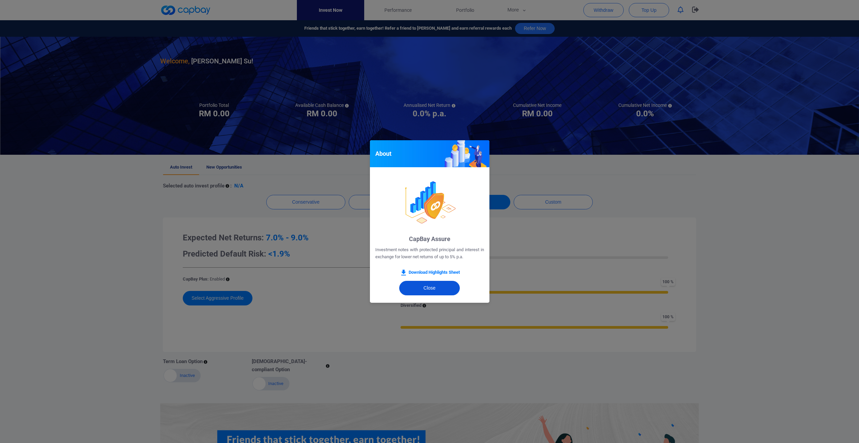
click at [434, 290] on button "Close" at bounding box center [429, 288] width 61 height 14
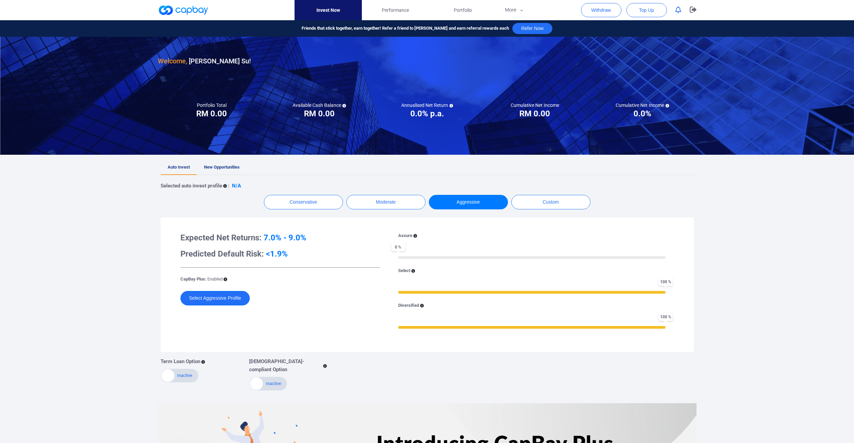
click at [209, 295] on button "Select Aggressive Profile" at bounding box center [216, 298] width 70 height 14
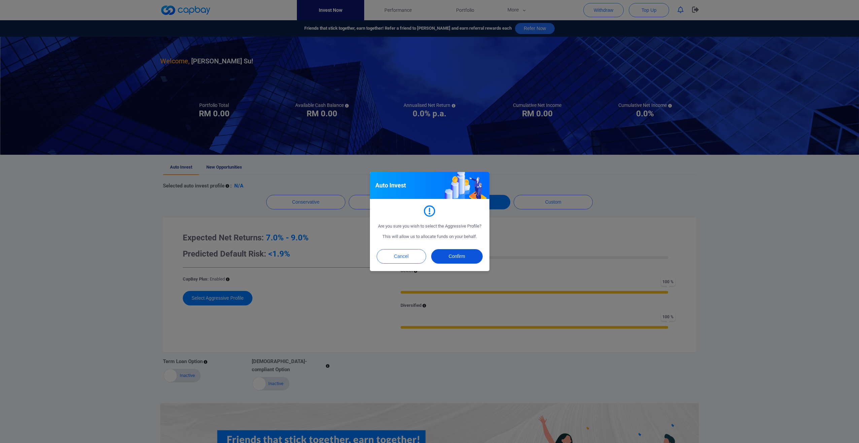
click at [447, 254] on button "Confirm" at bounding box center [457, 256] width 52 height 14
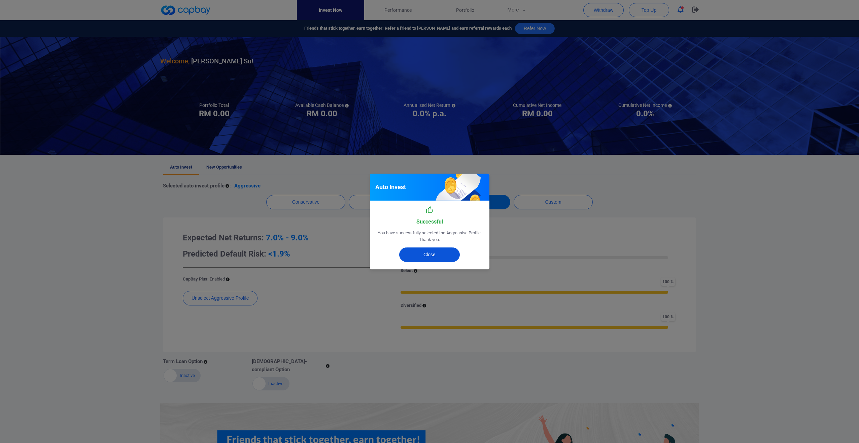
click at [439, 256] on button "Close" at bounding box center [429, 254] width 61 height 14
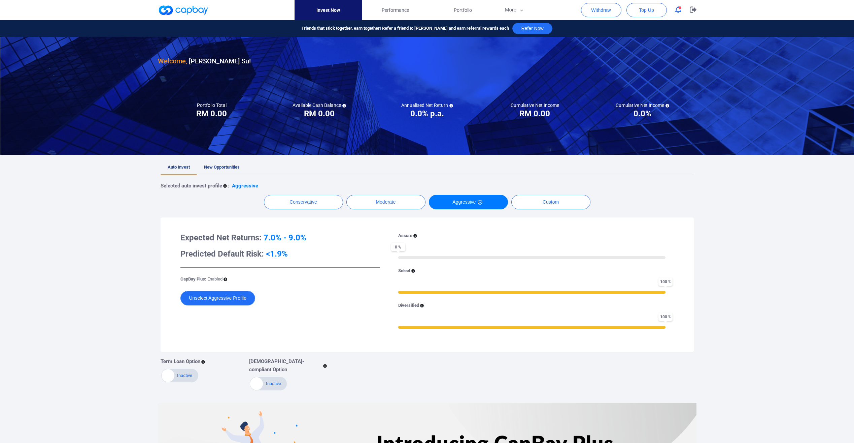
click at [216, 298] on button "Unselect Aggressive Profile" at bounding box center [218, 298] width 75 height 14
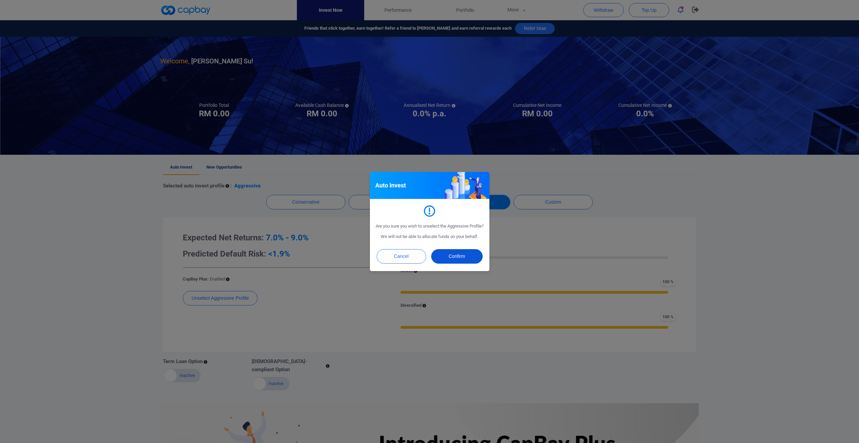
click at [447, 261] on button "Confirm" at bounding box center [457, 256] width 52 height 14
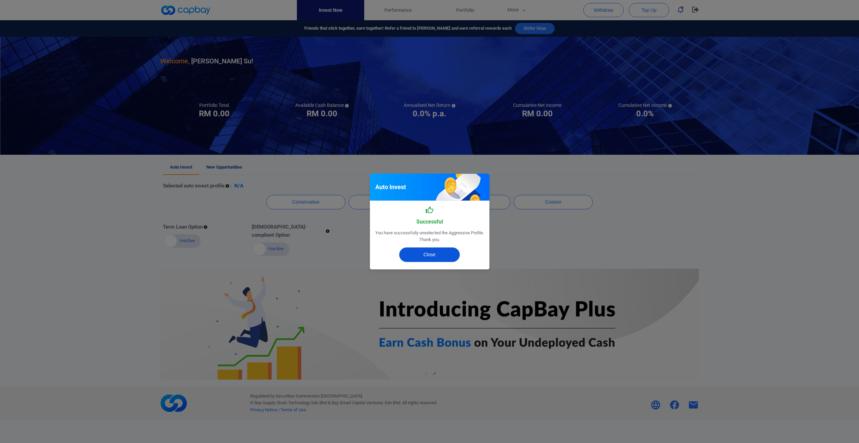
click at [432, 251] on button "Close" at bounding box center [429, 254] width 61 height 14
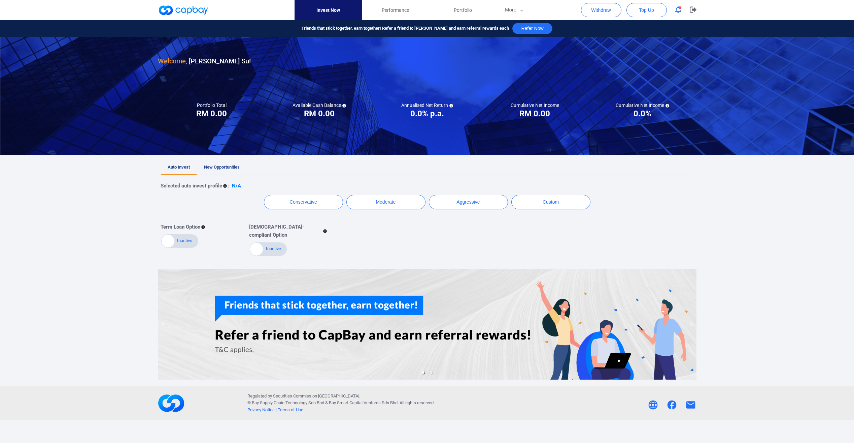
click at [216, 166] on span "New Opportunities" at bounding box center [222, 166] width 36 height 5
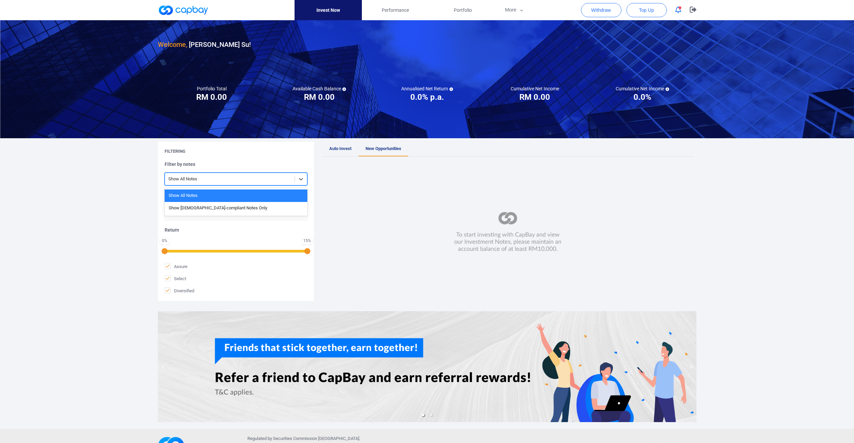
click at [202, 175] on div at bounding box center [229, 179] width 123 height 8
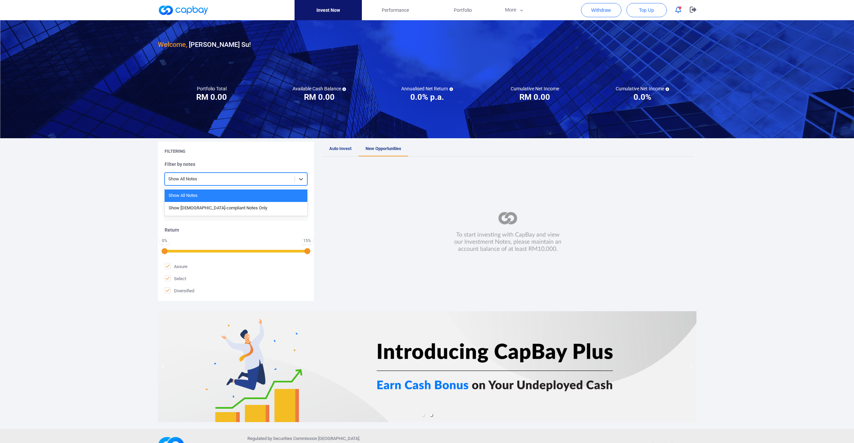
drag, startPoint x: 203, startPoint y: 176, endPoint x: 205, endPoint y: 180, distance: 4.7
click at [203, 176] on div at bounding box center [229, 179] width 123 height 8
click at [207, 210] on input "text" at bounding box center [236, 211] width 143 height 17
click at [403, 243] on div at bounding box center [508, 232] width 372 height 138
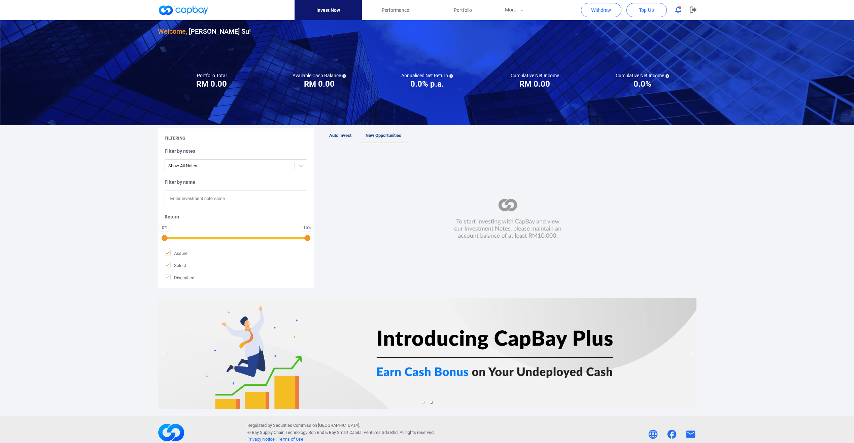
scroll to position [20, 0]
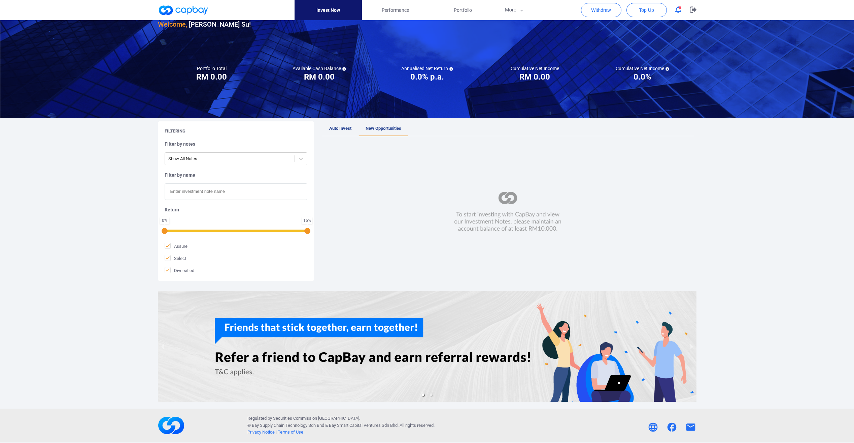
drag, startPoint x: 418, startPoint y: 211, endPoint x: 626, endPoint y: 218, distance: 208.6
click at [625, 218] on div at bounding box center [508, 212] width 372 height 138
drag, startPoint x: 626, startPoint y: 218, endPoint x: 609, endPoint y: 231, distance: 21.2
click at [609, 231] on div at bounding box center [508, 212] width 372 height 138
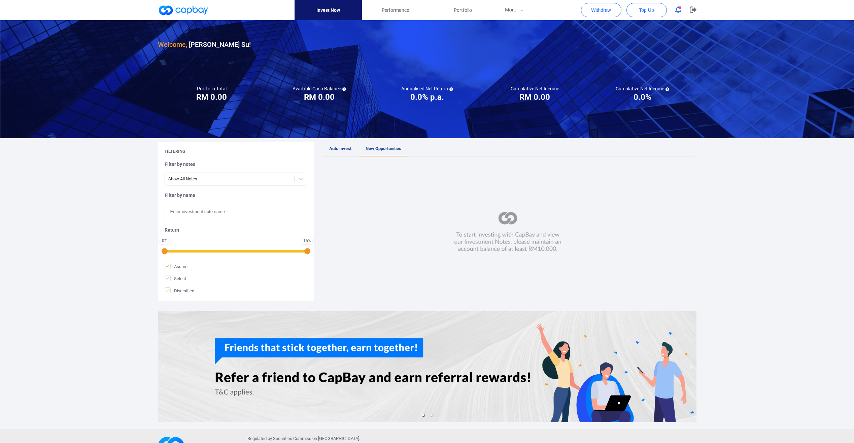
click at [337, 147] on span "Auto Invest" at bounding box center [340, 148] width 22 height 5
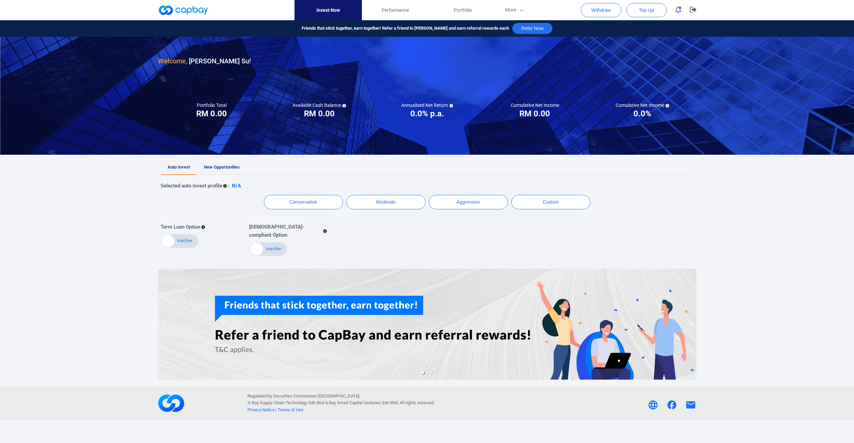
click at [221, 167] on span "New Opportunities" at bounding box center [222, 166] width 36 height 5
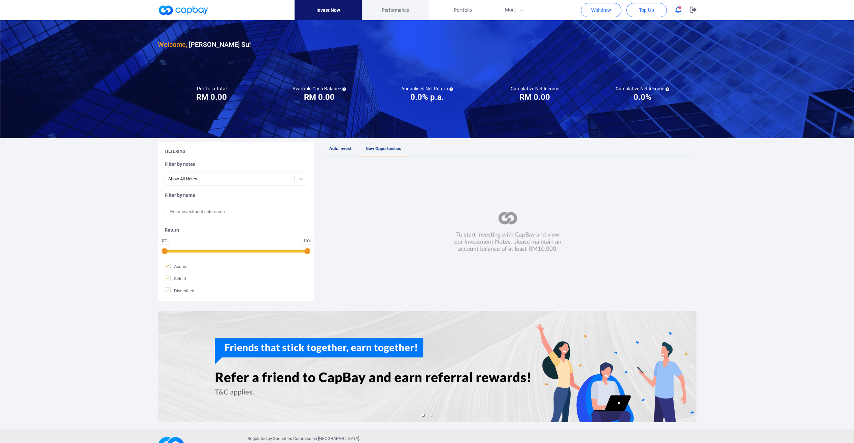
click at [392, 10] on span "Performance" at bounding box center [395, 9] width 27 height 7
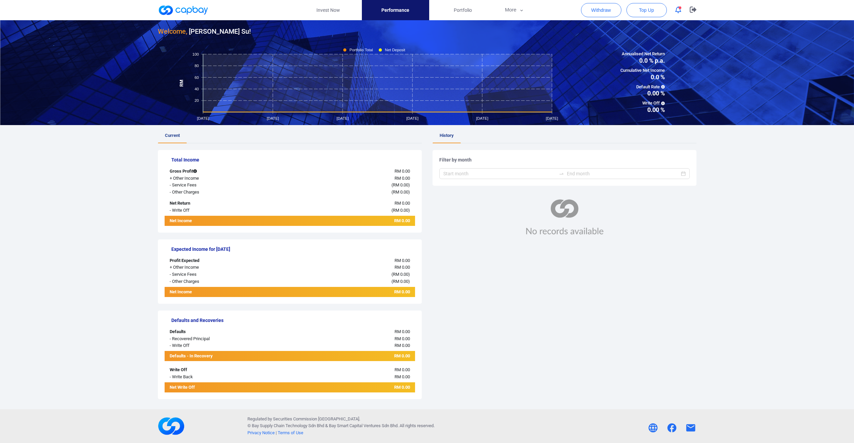
scroll to position [20, 0]
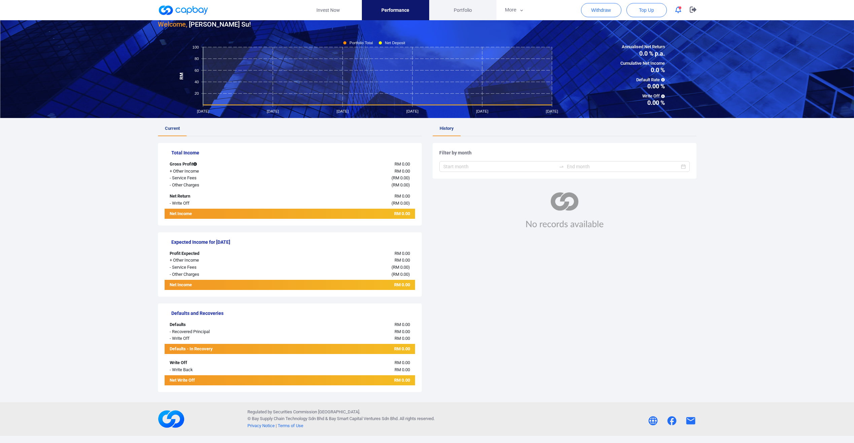
click at [454, 13] on span "Portfolio" at bounding box center [463, 9] width 18 height 7
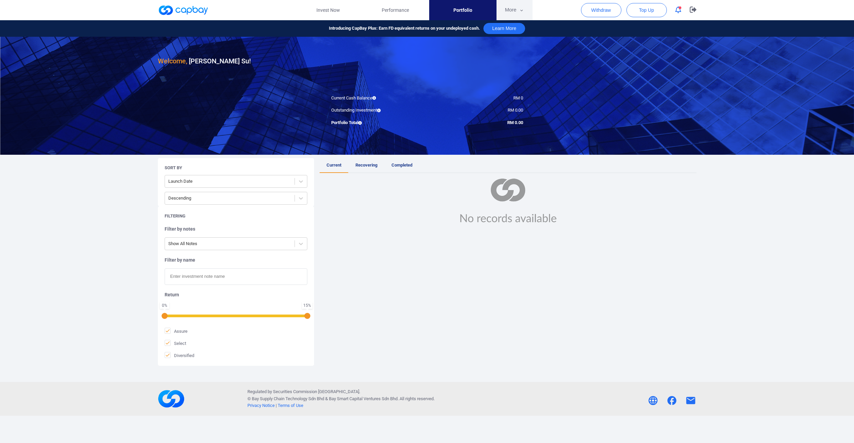
click at [510, 9] on button "More" at bounding box center [515, 10] width 36 height 20
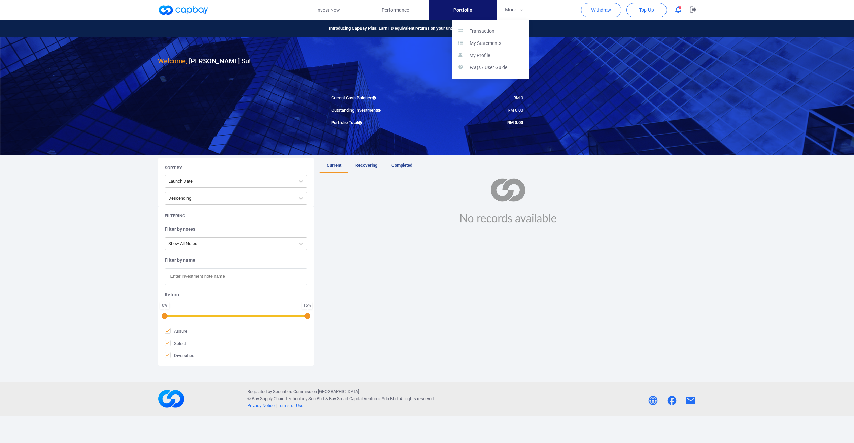
click at [410, 318] on button "button" at bounding box center [427, 221] width 854 height 443
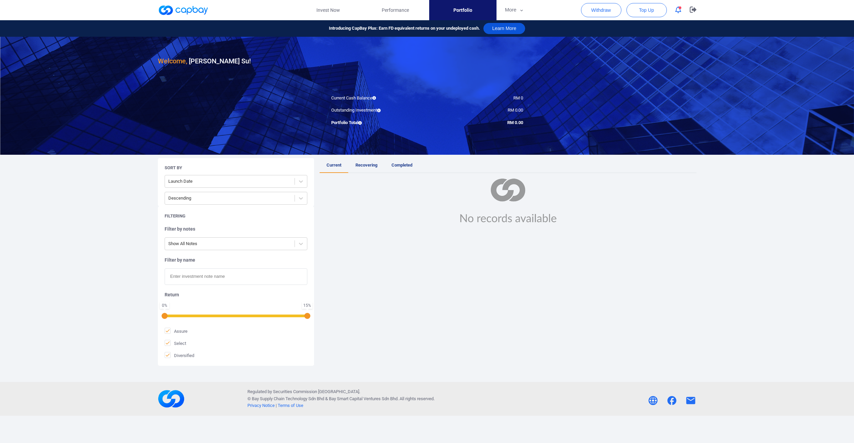
click at [499, 30] on button "Learn More" at bounding box center [505, 28] width 42 height 11
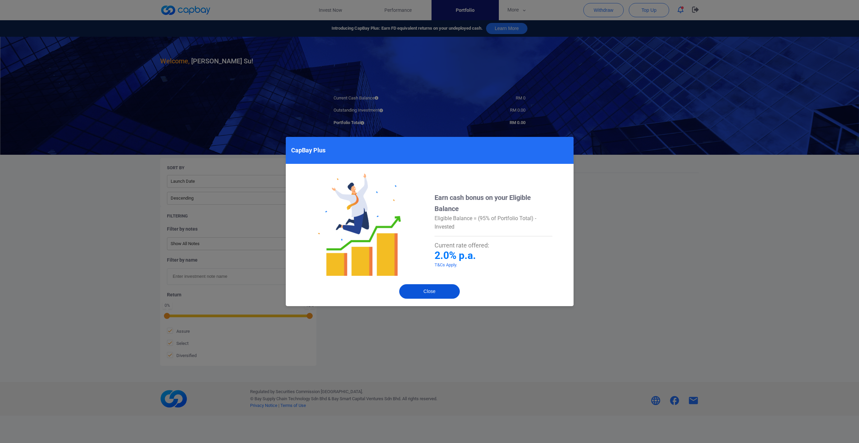
click at [435, 293] on button "Close" at bounding box center [429, 291] width 61 height 14
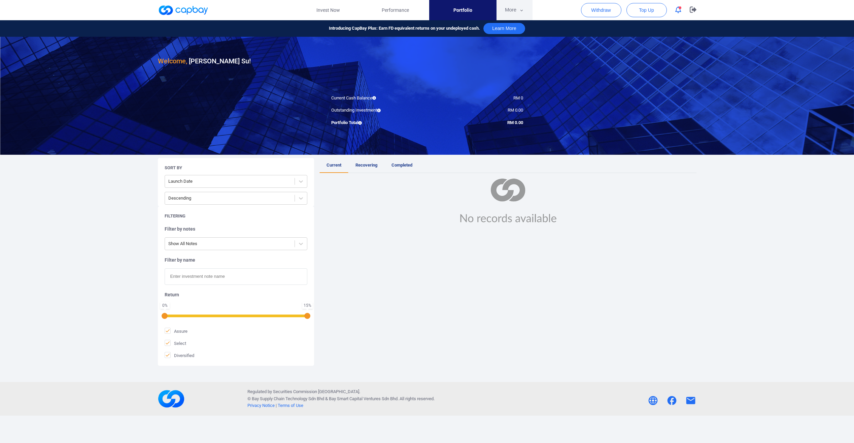
click at [508, 8] on button "More" at bounding box center [515, 10] width 36 height 20
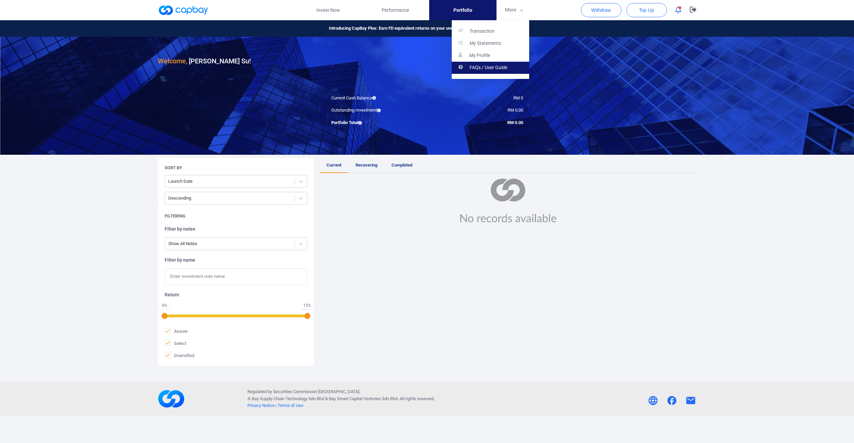
click at [475, 68] on p "FAQs / User Guide" at bounding box center [489, 68] width 38 height 6
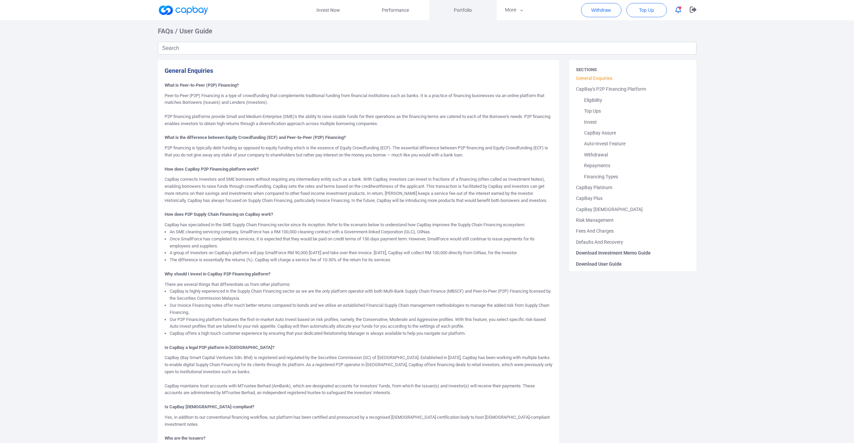
click at [458, 10] on span "Portfolio" at bounding box center [463, 9] width 18 height 7
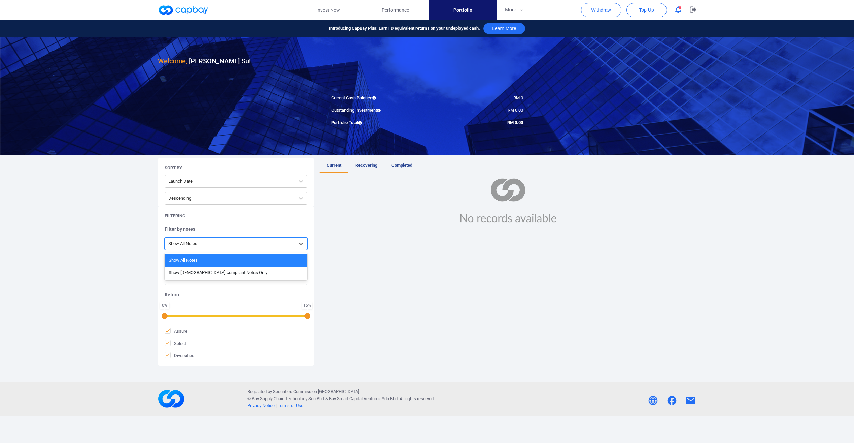
click at [214, 246] on div at bounding box center [229, 243] width 123 height 8
click at [215, 261] on div "Show All Notes" at bounding box center [236, 260] width 143 height 12
drag, startPoint x: 458, startPoint y: 221, endPoint x: 474, endPoint y: 203, distance: 23.6
click at [458, 221] on img at bounding box center [508, 200] width 113 height 45
click at [364, 169] on link "Recovering" at bounding box center [367, 165] width 36 height 15
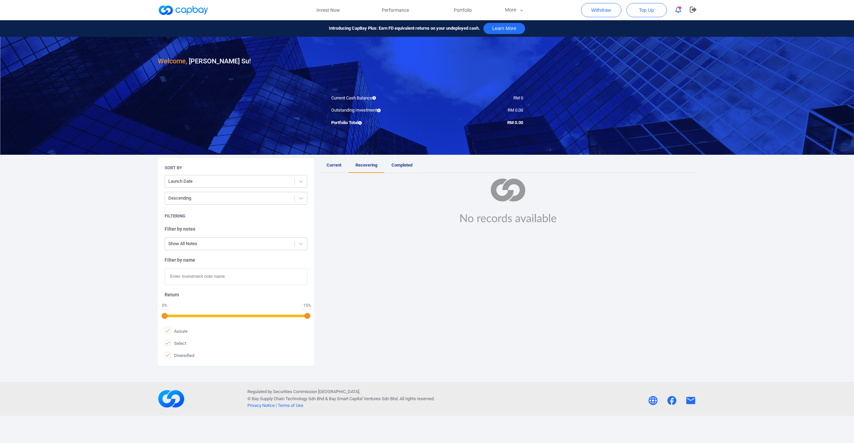
click at [397, 165] on span "Completed" at bounding box center [402, 164] width 21 height 5
click at [402, 18] on link "Performance" at bounding box center [395, 10] width 67 height 20
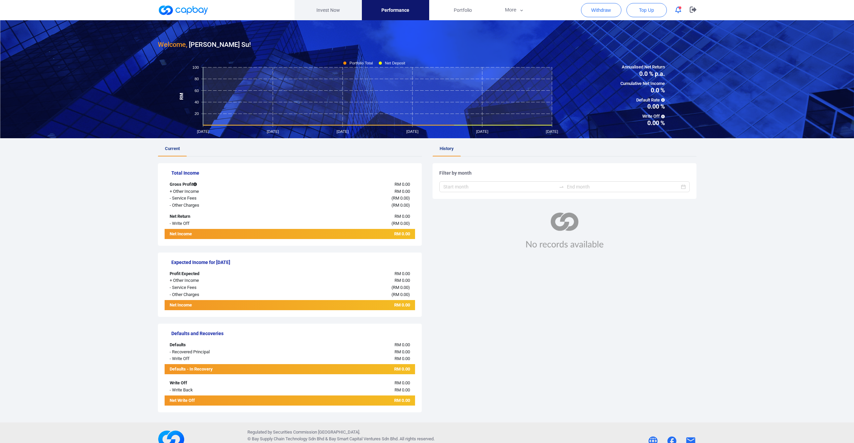
click at [334, 7] on link "Invest Now" at bounding box center [328, 10] width 67 height 20
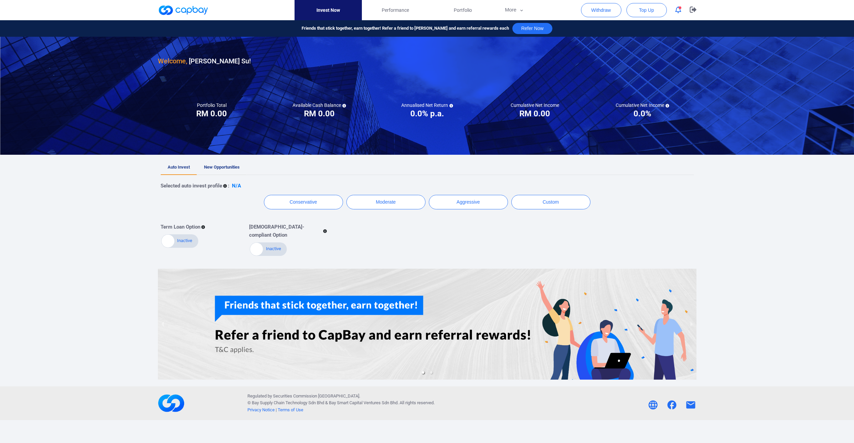
click at [219, 164] on span "New Opportunities" at bounding box center [222, 166] width 36 height 5
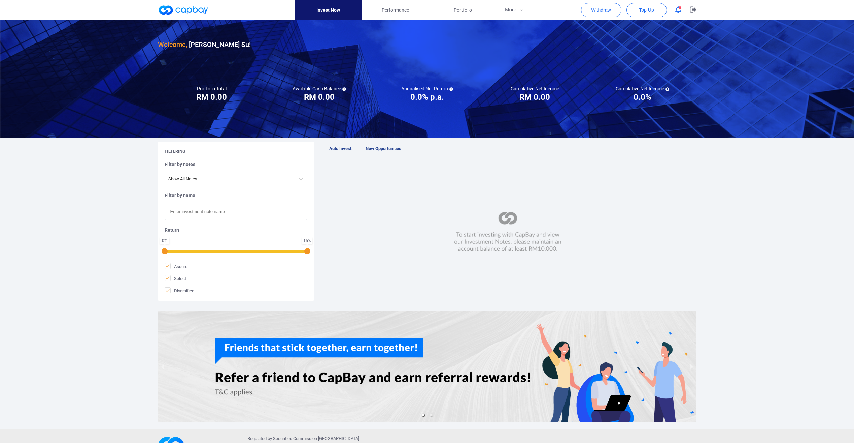
drag, startPoint x: 594, startPoint y: 256, endPoint x: 605, endPoint y: 257, distance: 11.5
click at [605, 257] on div at bounding box center [508, 232] width 372 height 138
click at [572, 267] on div at bounding box center [508, 232] width 372 height 138
drag, startPoint x: 577, startPoint y: 244, endPoint x: 473, endPoint y: 239, distance: 104.2
click at [489, 240] on div at bounding box center [508, 232] width 372 height 138
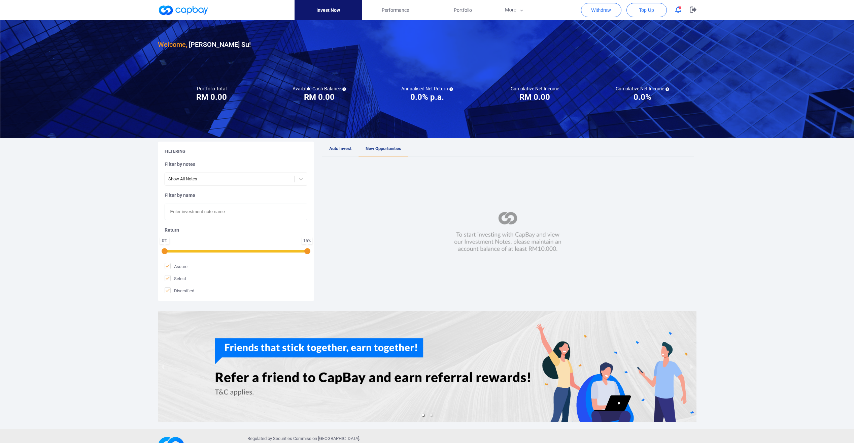
click at [445, 246] on div at bounding box center [508, 232] width 372 height 138
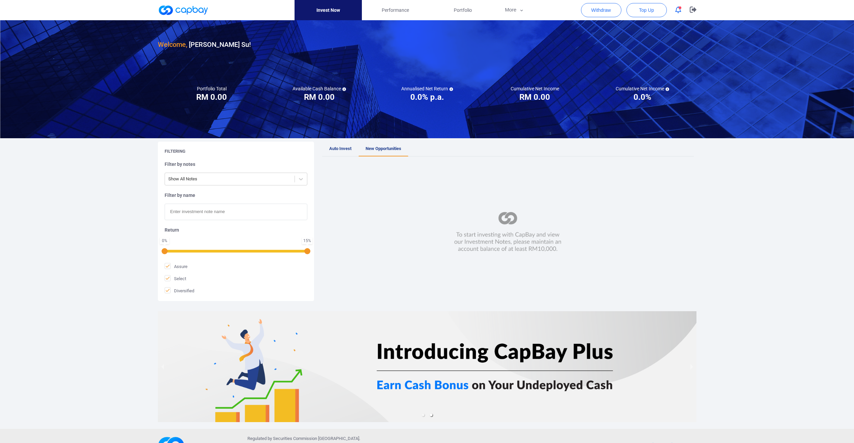
drag, startPoint x: 445, startPoint y: 246, endPoint x: 439, endPoint y: 246, distance: 5.7
click at [439, 246] on div at bounding box center [508, 232] width 372 height 138
click at [650, 16] on button "Top Up" at bounding box center [647, 10] width 40 height 14
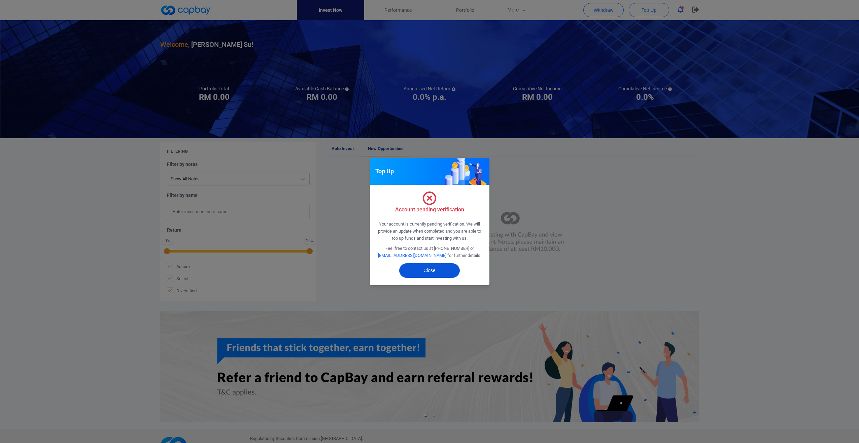
click at [422, 266] on button "Close" at bounding box center [429, 270] width 61 height 14
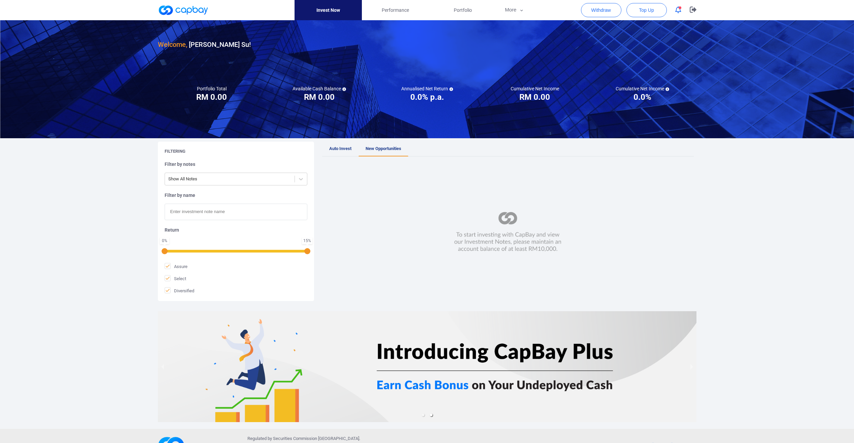
click at [680, 3] on div "Withdraw Top Up" at bounding box center [641, 10] width 121 height 20
click at [677, 8] on icon "button" at bounding box center [679, 9] width 6 height 7
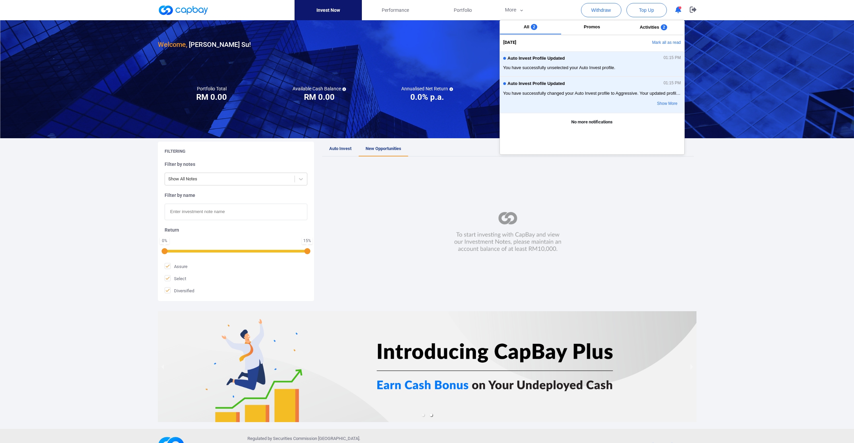
click at [677, 8] on icon "button" at bounding box center [679, 9] width 6 height 7
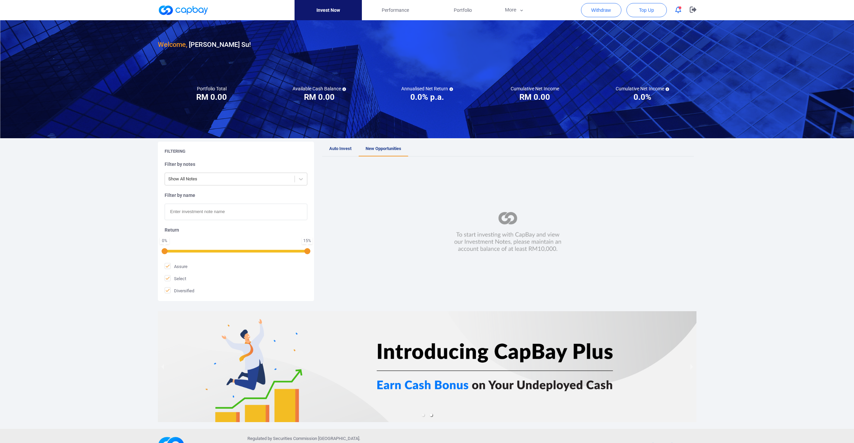
click at [371, 262] on div at bounding box center [508, 232] width 372 height 138
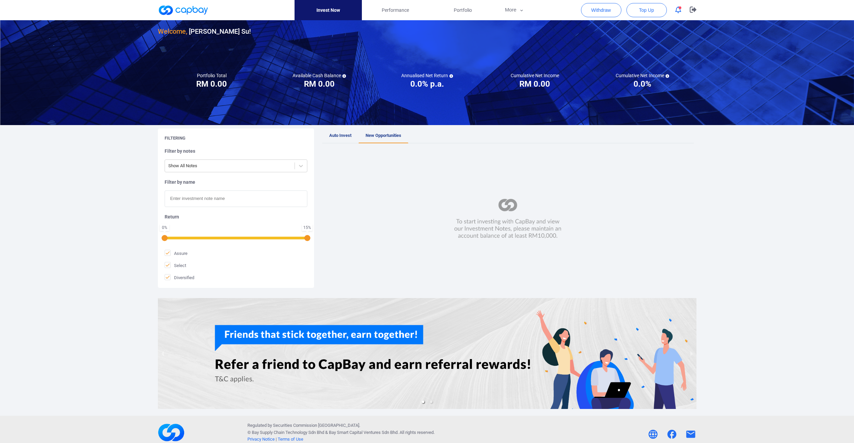
scroll to position [20, 0]
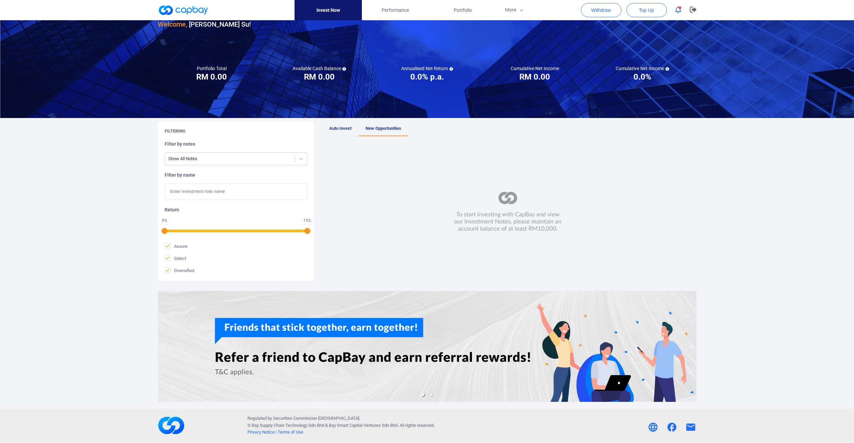
click at [348, 130] on span "Auto Invest" at bounding box center [340, 128] width 22 height 5
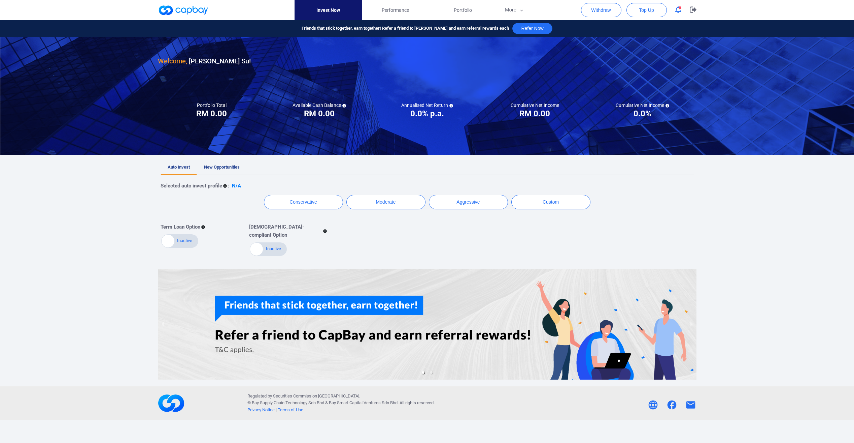
click at [229, 175] on div "Selected auto invest profile : N/A Conservative Moderate Aggressive Custom Term…" at bounding box center [427, 215] width 533 height 81
click at [230, 165] on span "New Opportunities" at bounding box center [222, 166] width 36 height 5
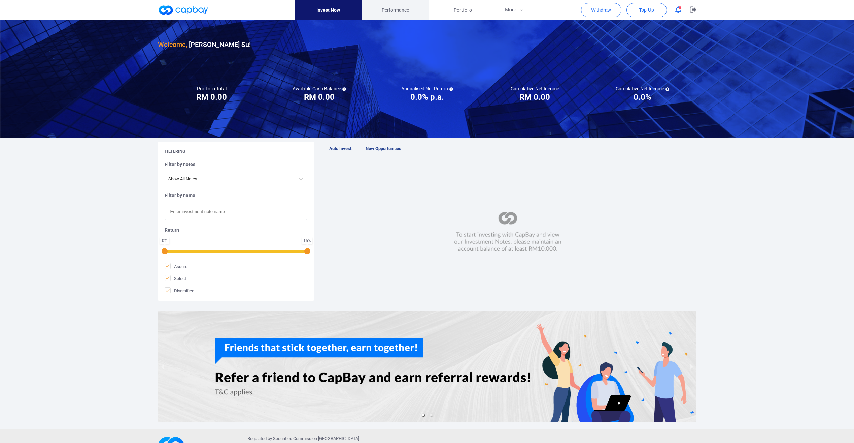
click at [400, 1] on link "Performance" at bounding box center [395, 10] width 67 height 20
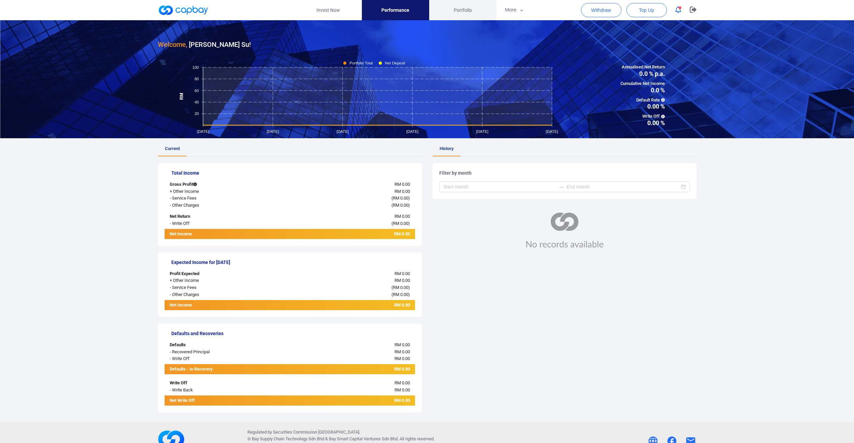
click at [461, 8] on span "Portfolio" at bounding box center [463, 9] width 18 height 7
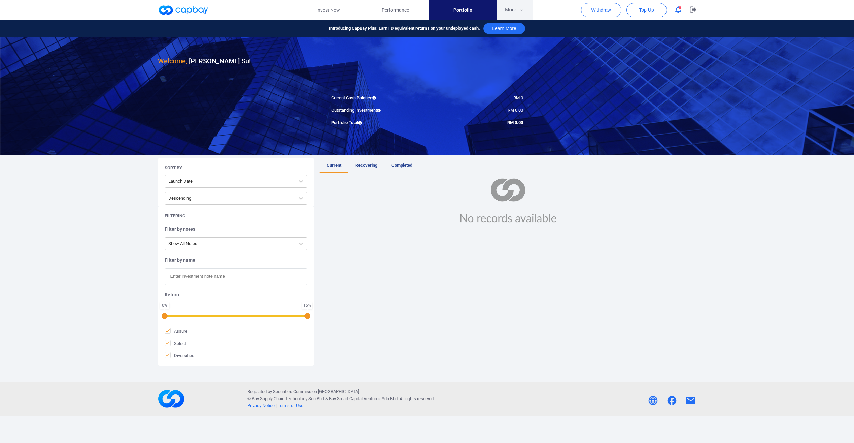
click at [505, 2] on button "More" at bounding box center [515, 10] width 36 height 20
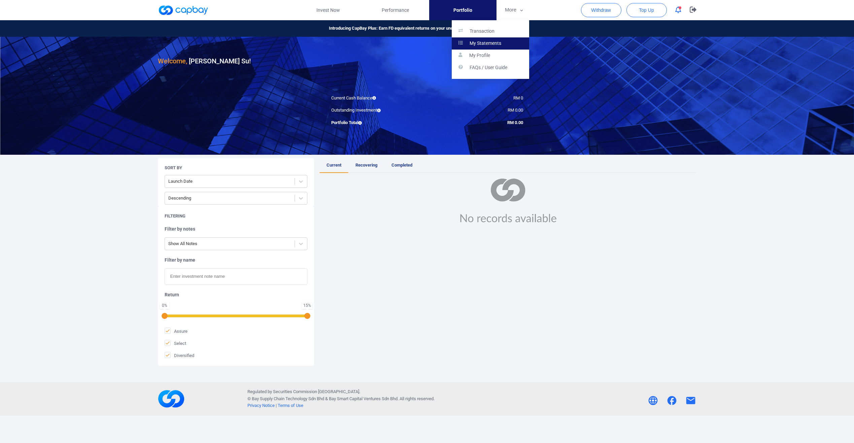
click at [499, 41] on p "My Statements" at bounding box center [486, 43] width 32 height 6
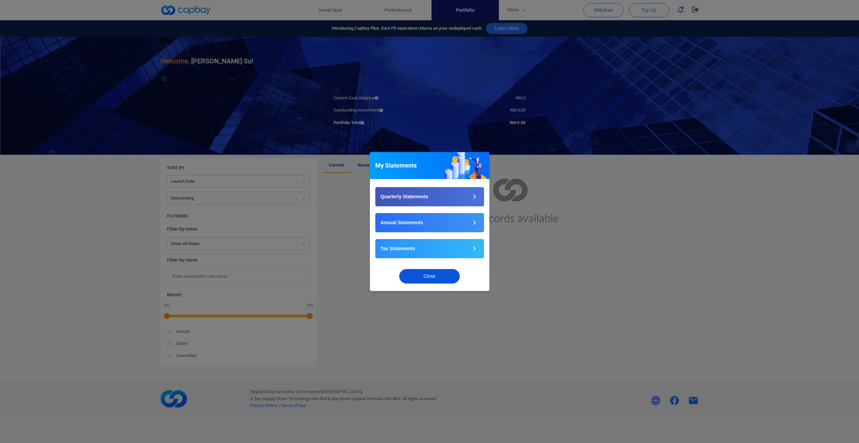
click at [426, 280] on button "Close" at bounding box center [429, 276] width 61 height 14
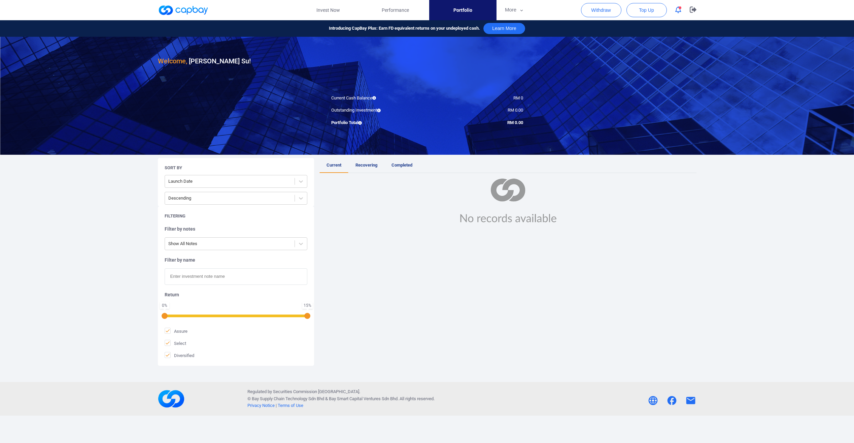
click at [431, 275] on div "Current Recovering Completed" at bounding box center [508, 261] width 377 height 207
